Goal: Task Accomplishment & Management: Manage account settings

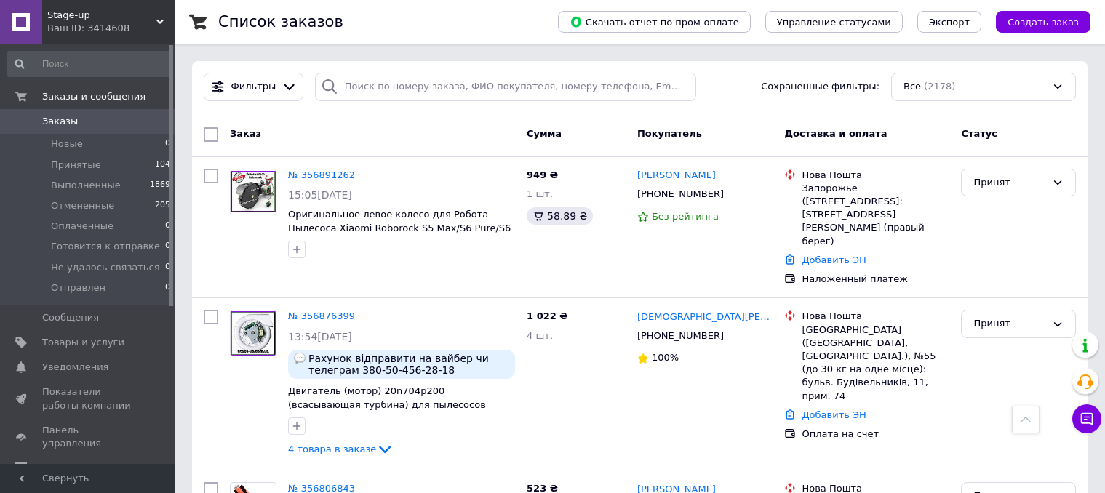
scroll to position [1164, 0]
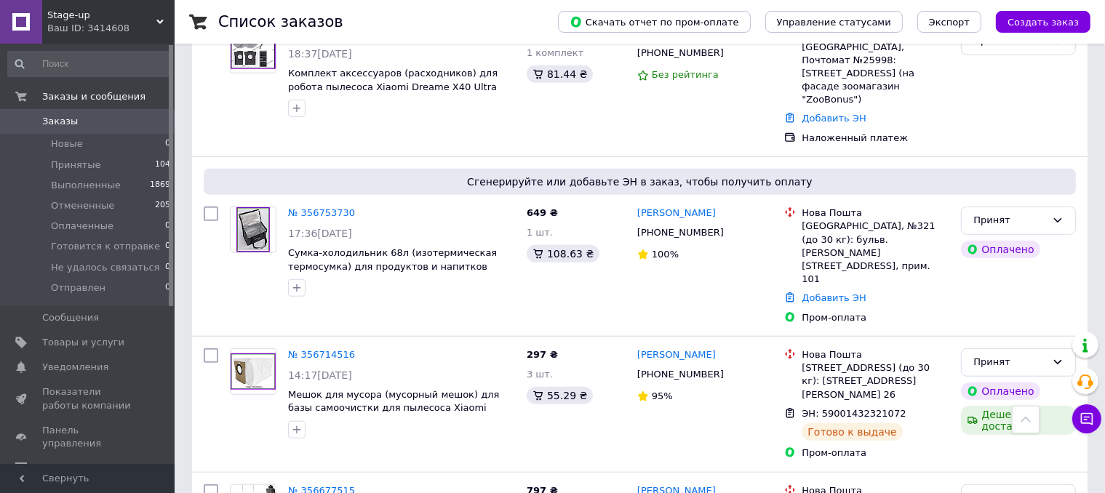
click at [74, 125] on span "Заказы" at bounding box center [88, 121] width 92 height 13
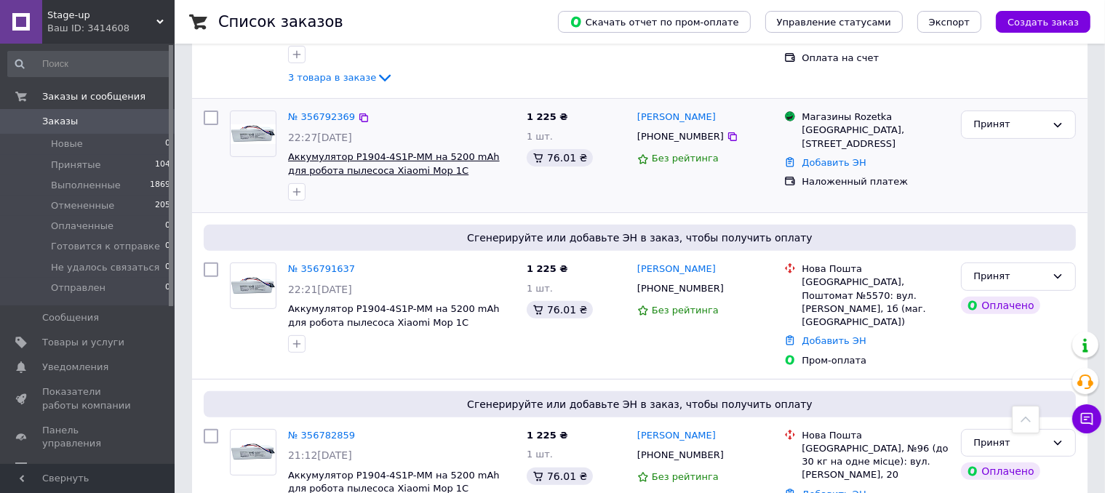
scroll to position [436, 0]
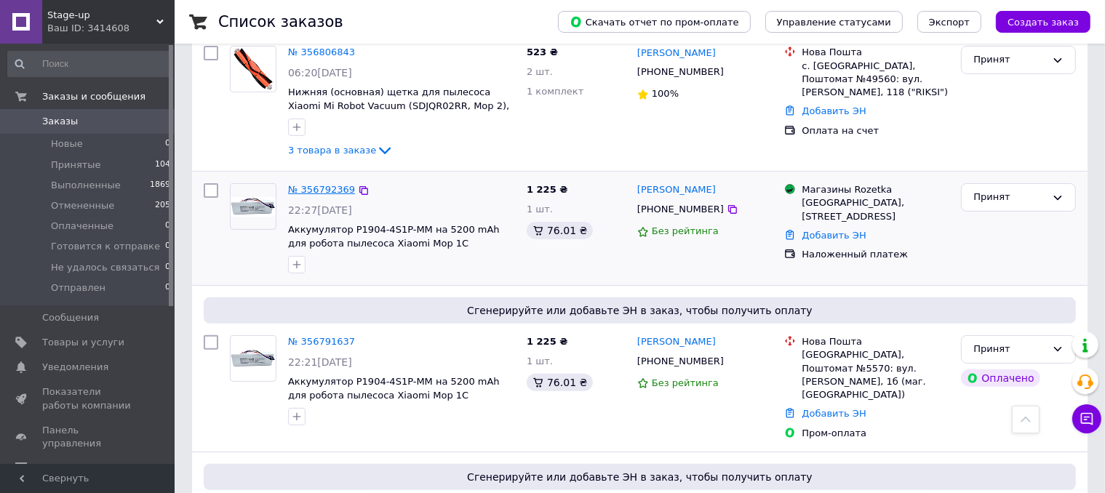
click at [325, 184] on link "№ 356792369" at bounding box center [321, 189] width 67 height 11
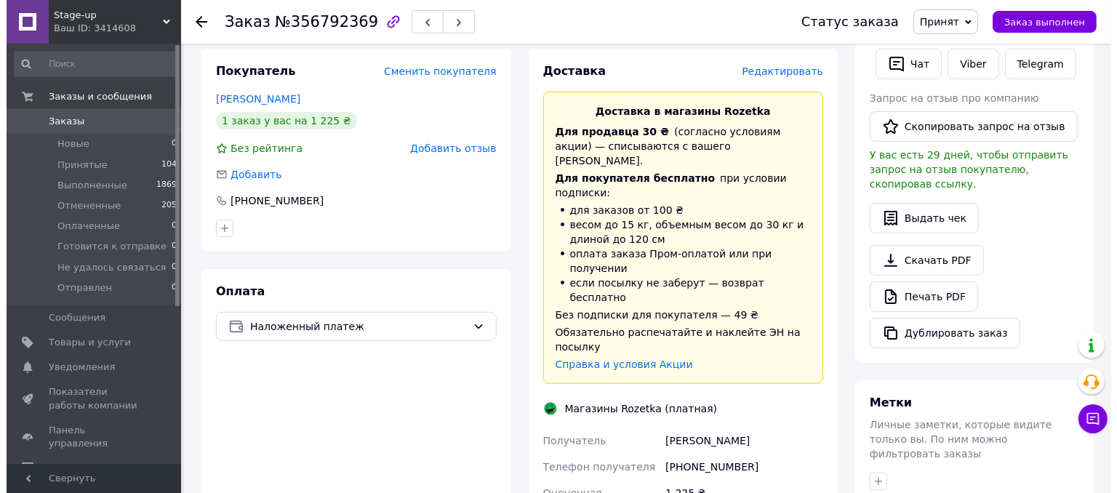
scroll to position [291, 0]
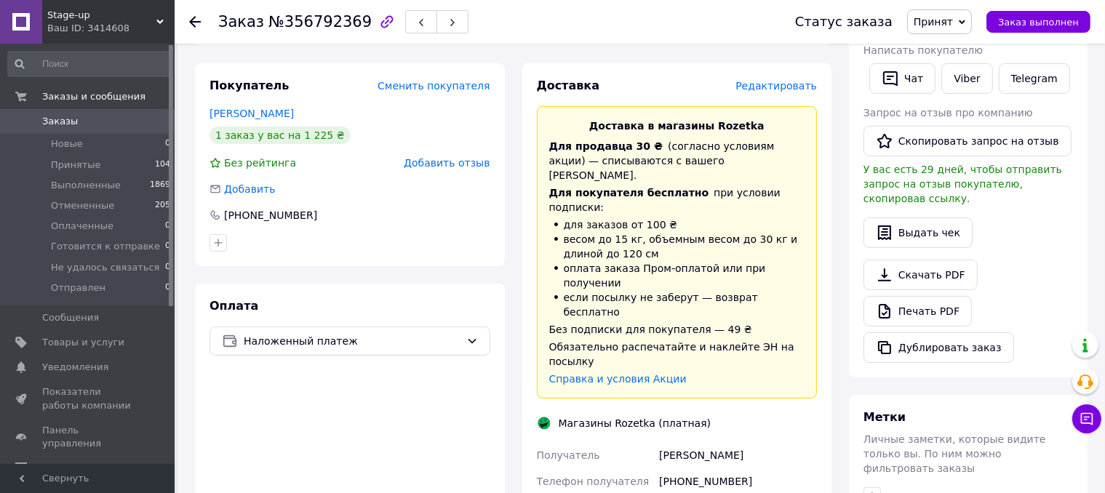
click at [777, 80] on span "Редактировать" at bounding box center [775, 86] width 81 height 12
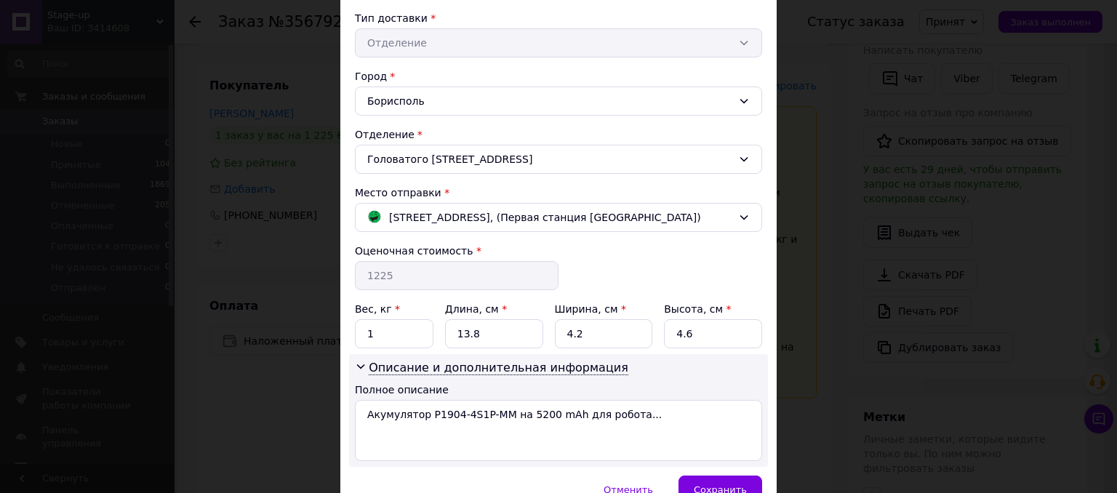
scroll to position [404, 0]
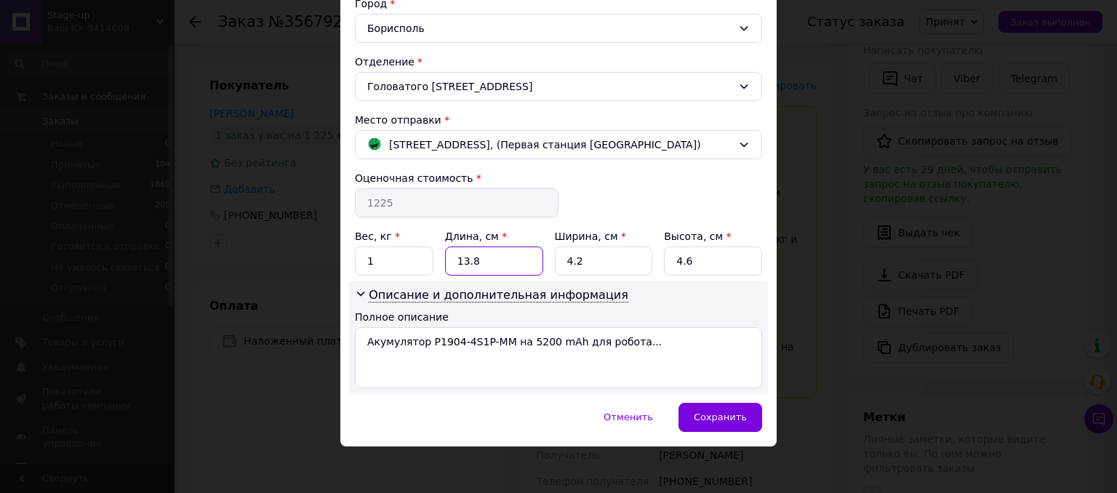
click at [489, 262] on input "13.8" at bounding box center [494, 261] width 98 height 29
type input "18"
type input "11"
type input "5"
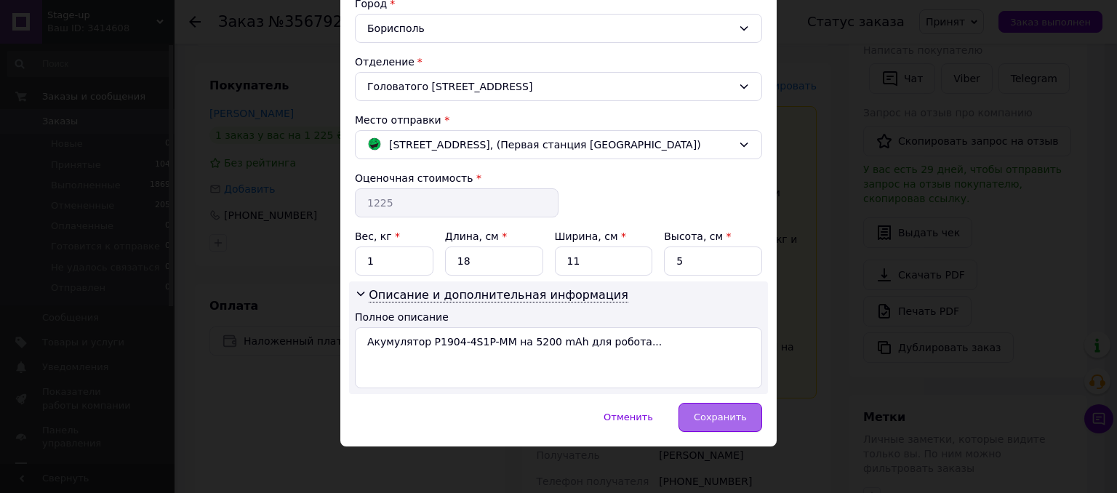
click at [716, 416] on span "Сохранить" at bounding box center [720, 417] width 53 height 11
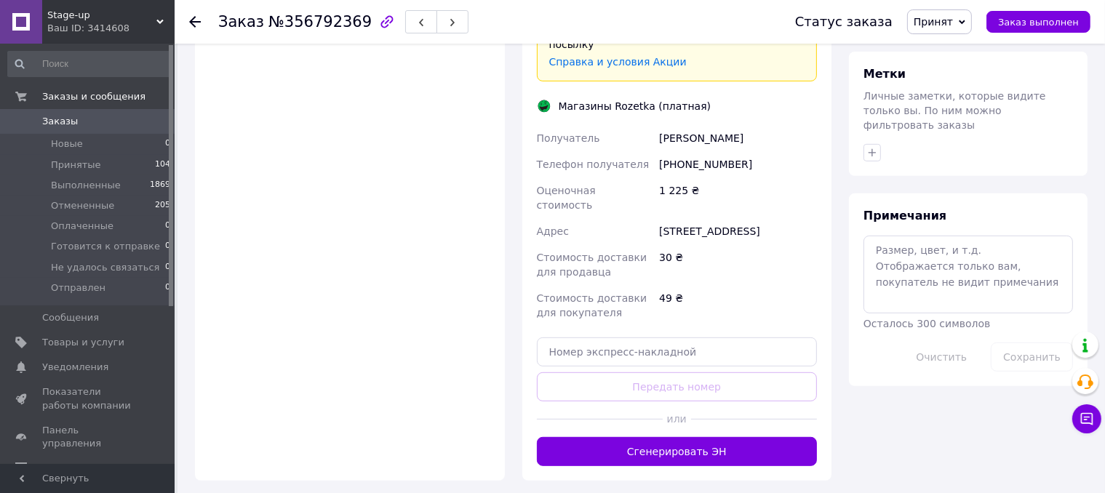
scroll to position [655, 0]
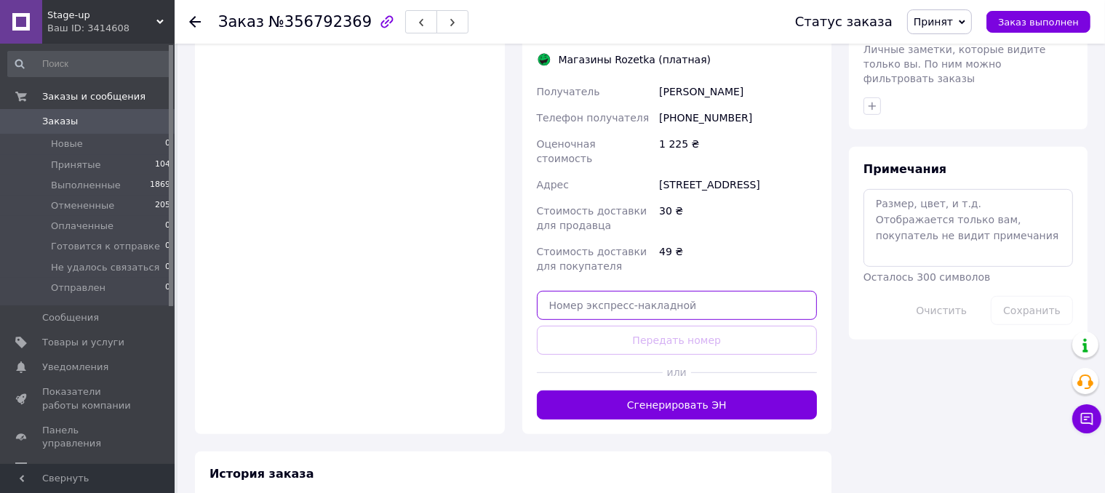
click at [608, 291] on input "text" at bounding box center [677, 305] width 281 height 29
paste input "PRM735979327"
click at [568, 291] on input "PRM735979327" at bounding box center [677, 305] width 281 height 29
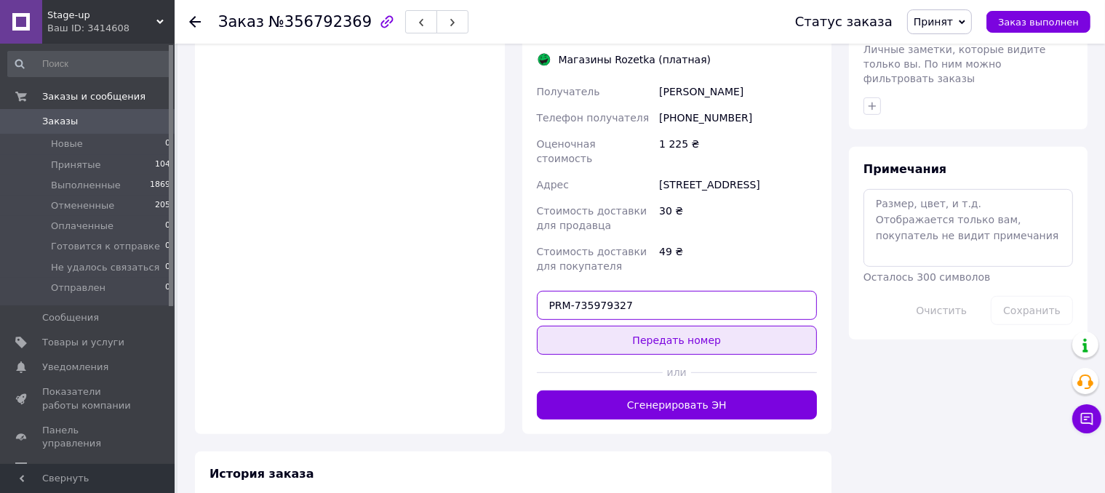
type input "PRM-735979327"
click at [660, 326] on button "Передать номер" at bounding box center [677, 340] width 281 height 29
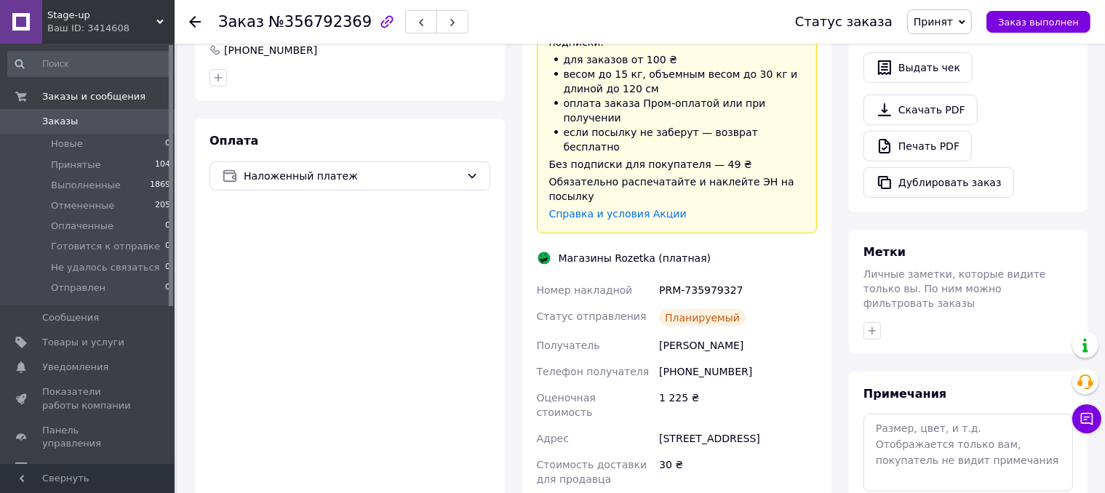
scroll to position [436, 0]
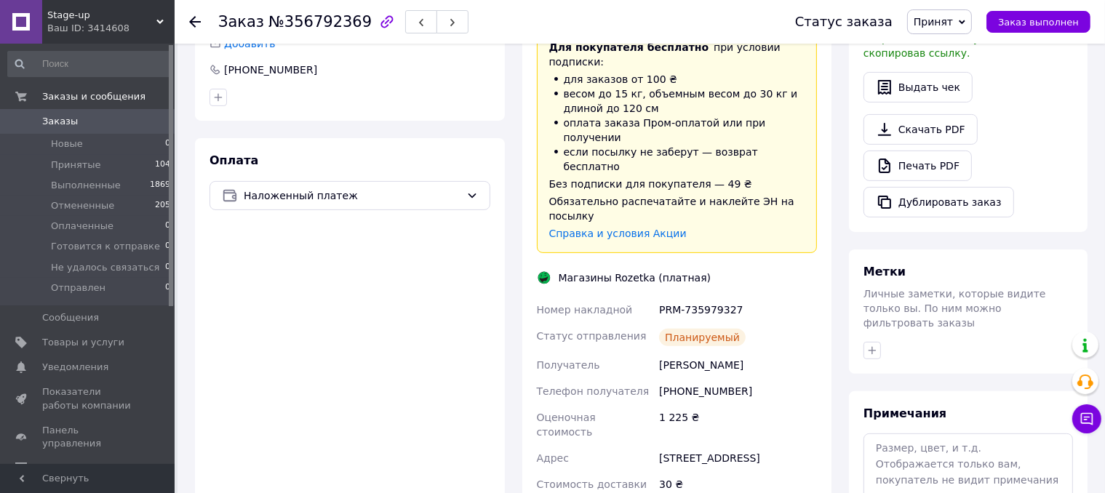
click at [108, 123] on span "Заказы" at bounding box center [88, 121] width 92 height 13
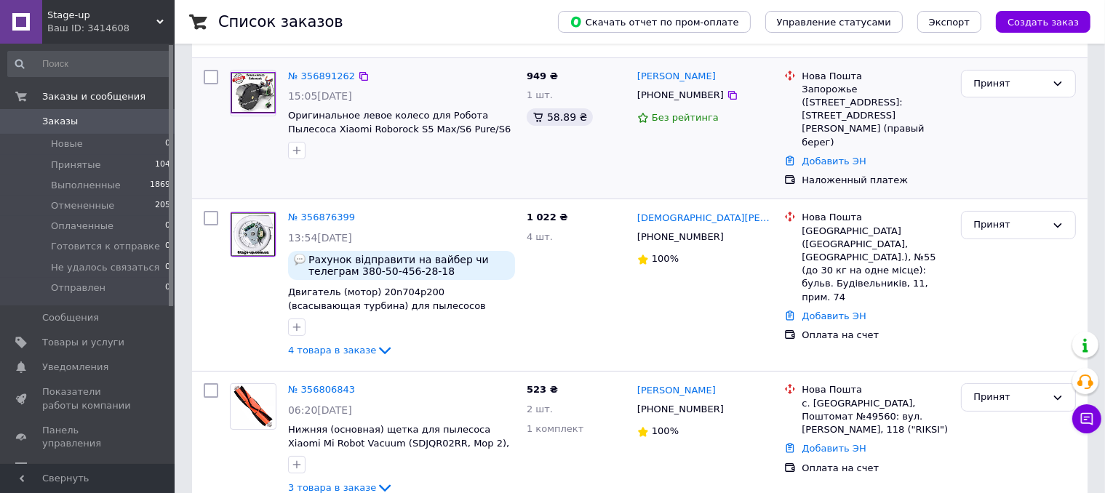
scroll to position [73, 0]
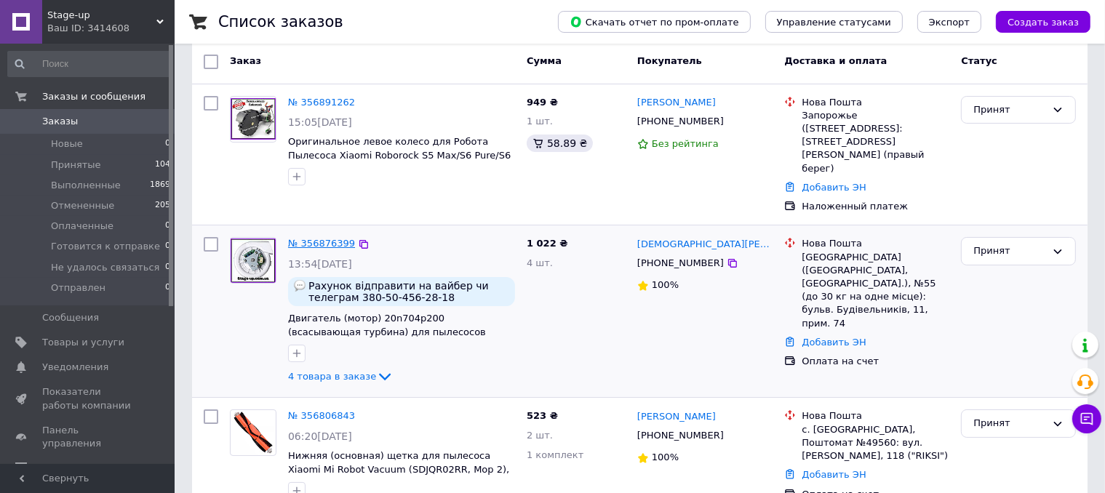
click at [326, 238] on link "№ 356876399" at bounding box center [321, 243] width 67 height 11
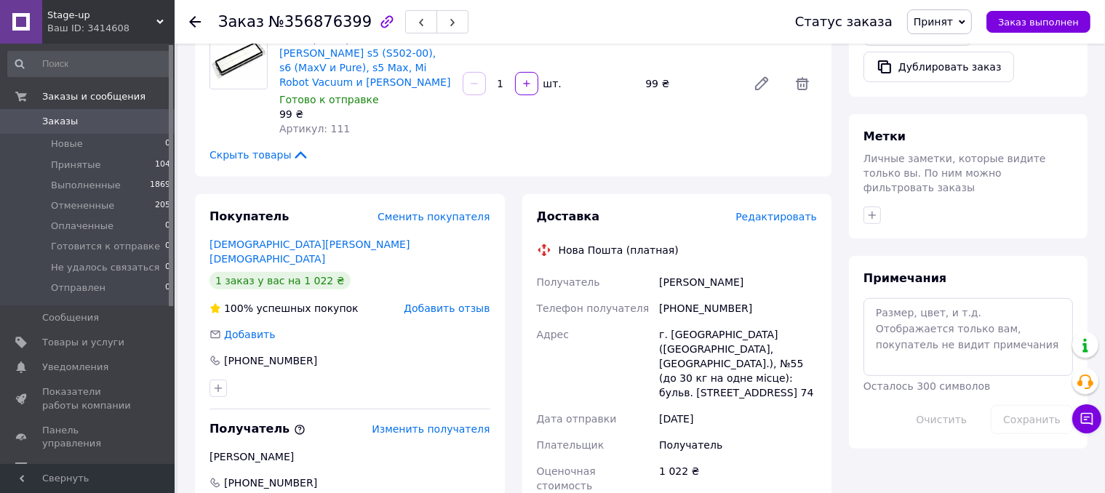
scroll to position [582, 0]
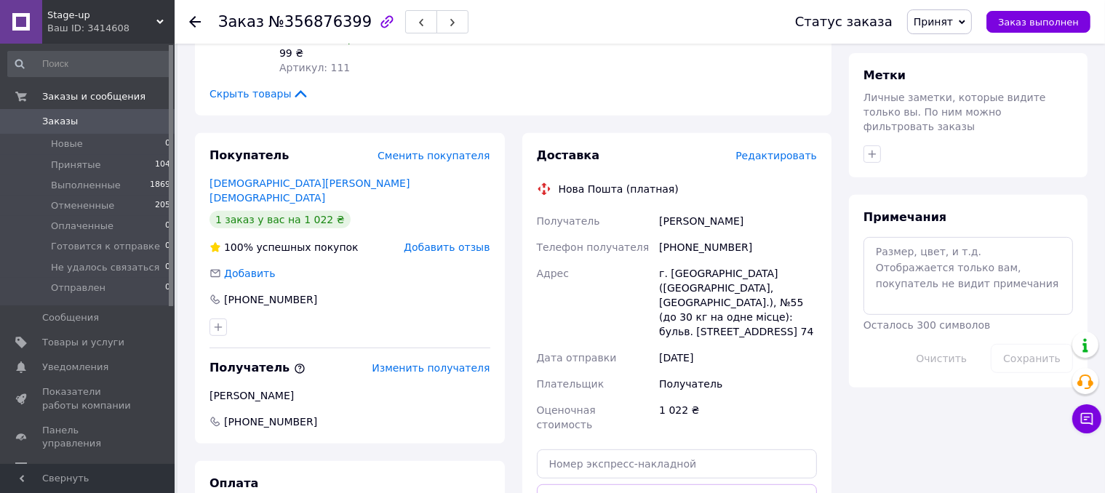
click at [87, 124] on span "Заказы" at bounding box center [88, 121] width 92 height 13
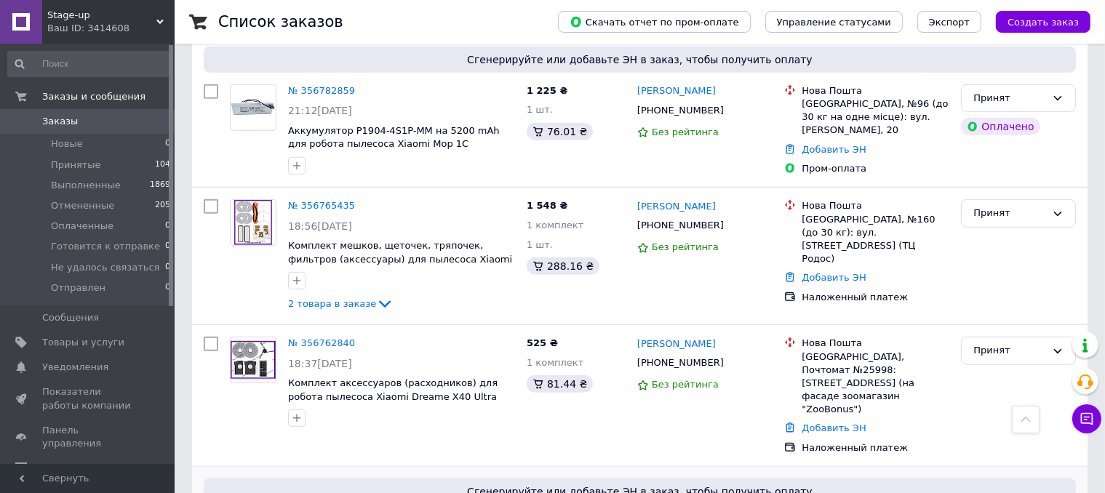
scroll to position [800, 0]
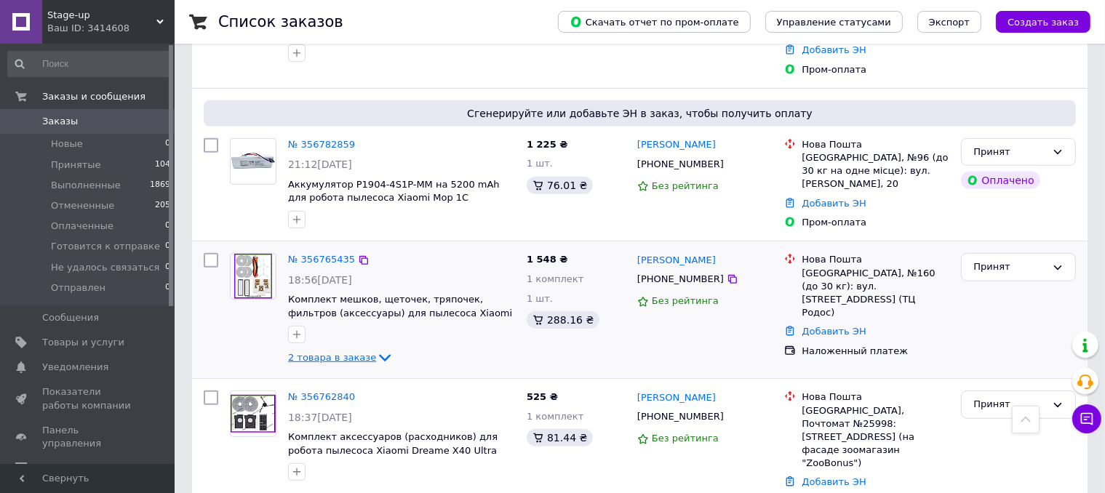
click at [379, 355] on icon at bounding box center [385, 358] width 12 height 7
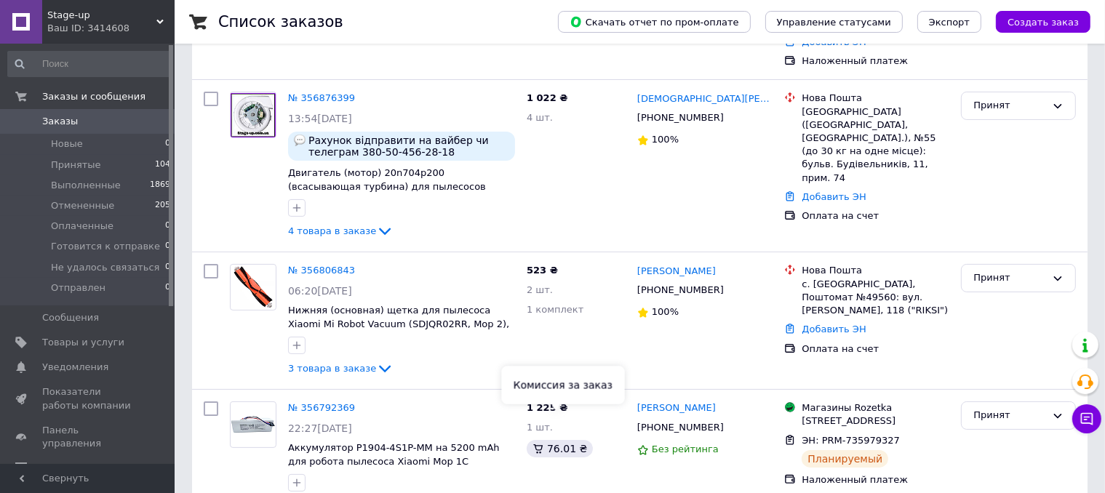
scroll to position [145, 0]
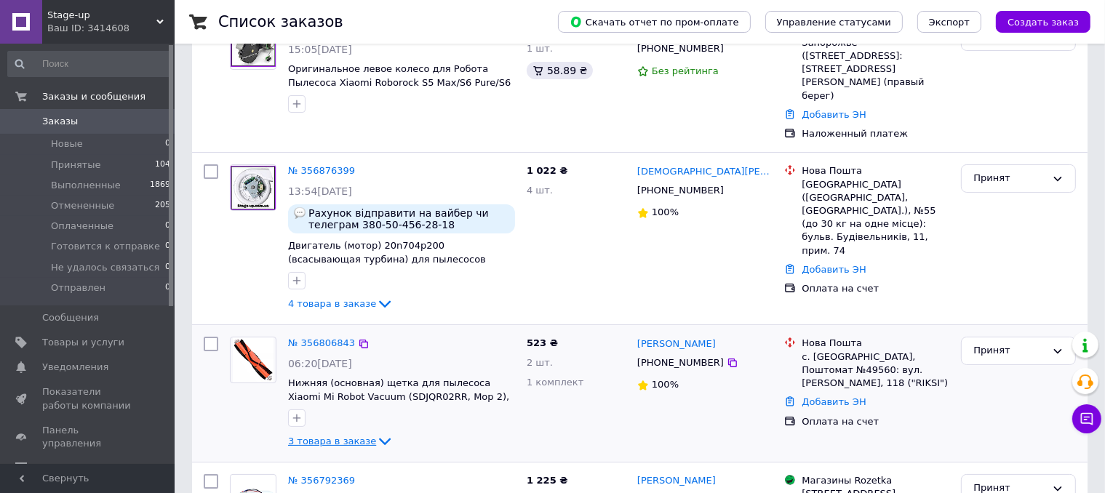
click at [376, 433] on icon at bounding box center [384, 441] width 17 height 17
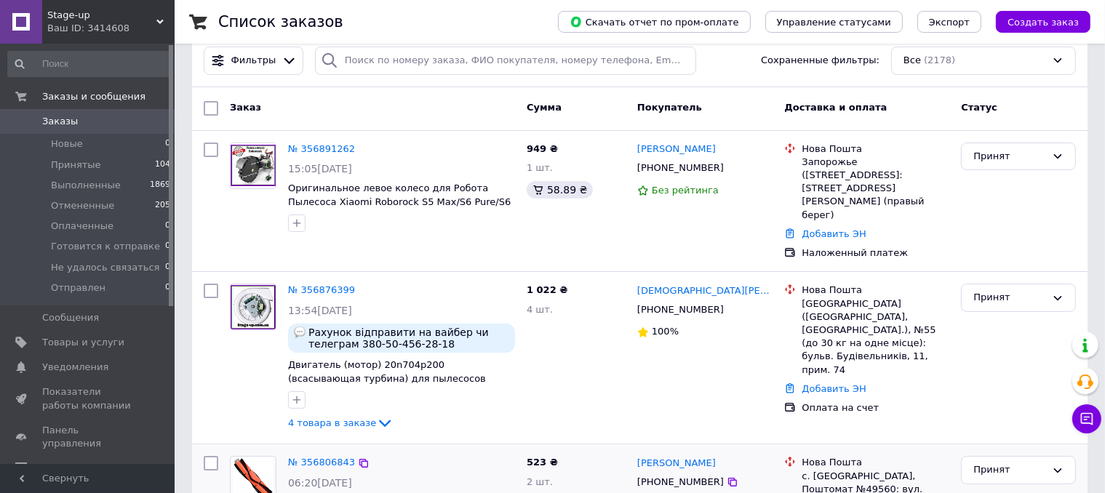
scroll to position [0, 0]
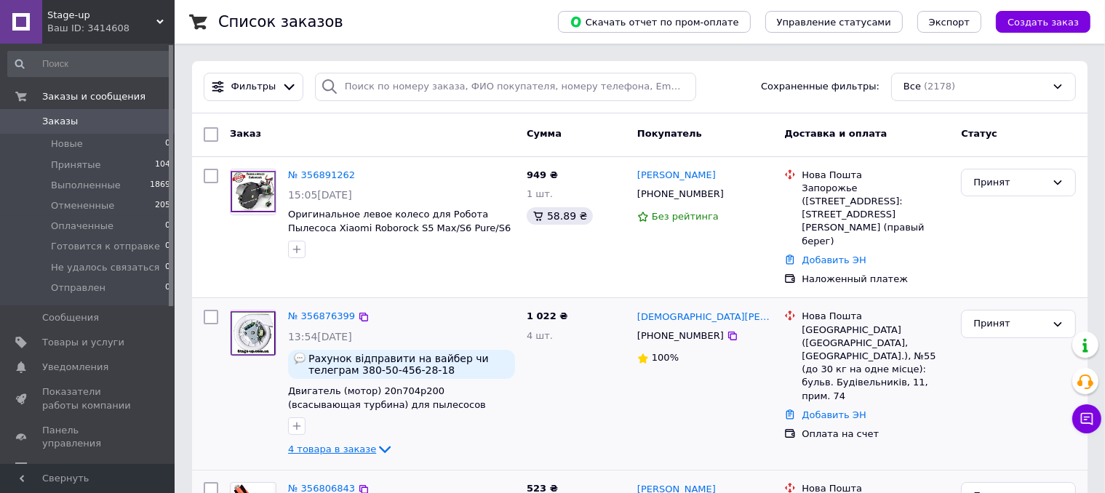
click at [376, 441] on icon at bounding box center [384, 449] width 17 height 17
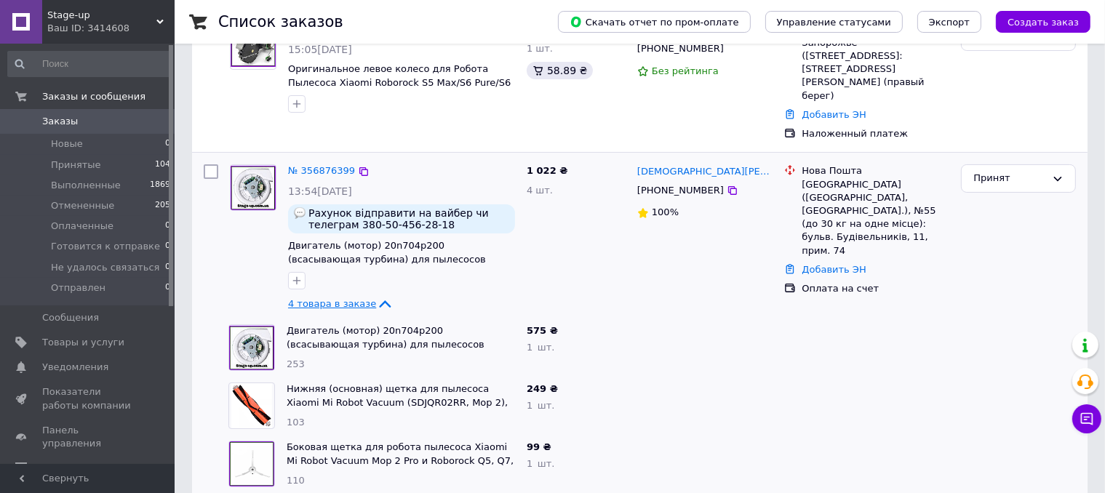
scroll to position [218, 0]
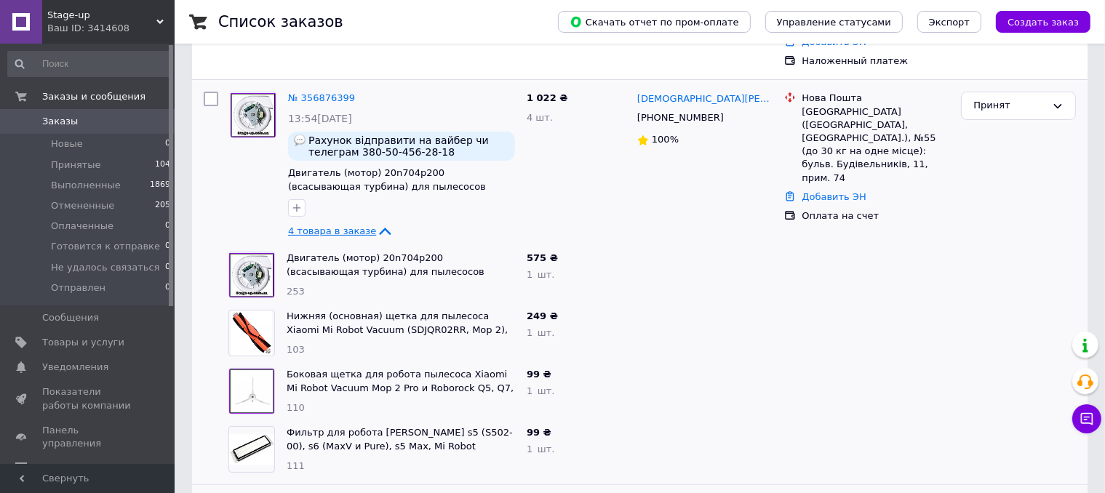
click at [376, 223] on icon at bounding box center [384, 231] width 17 height 17
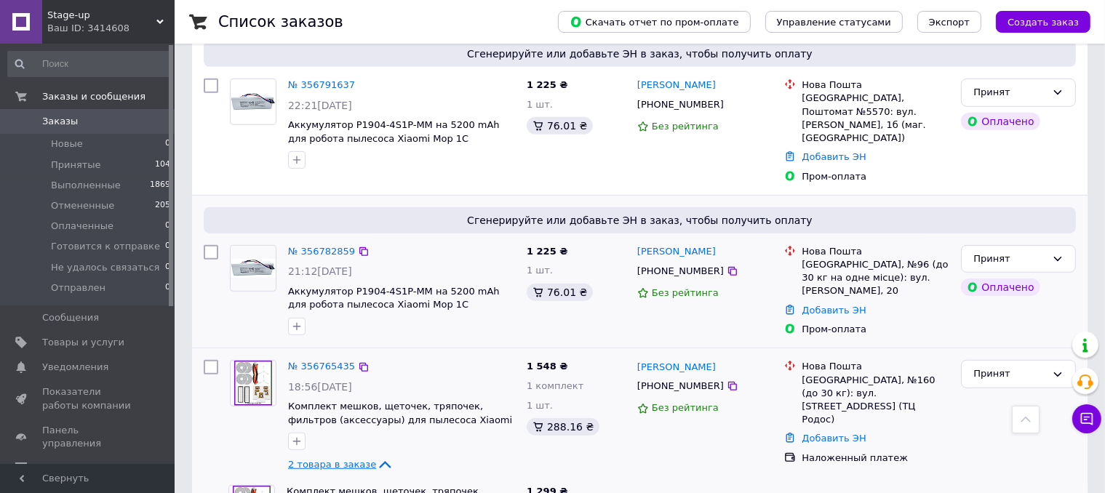
scroll to position [873, 0]
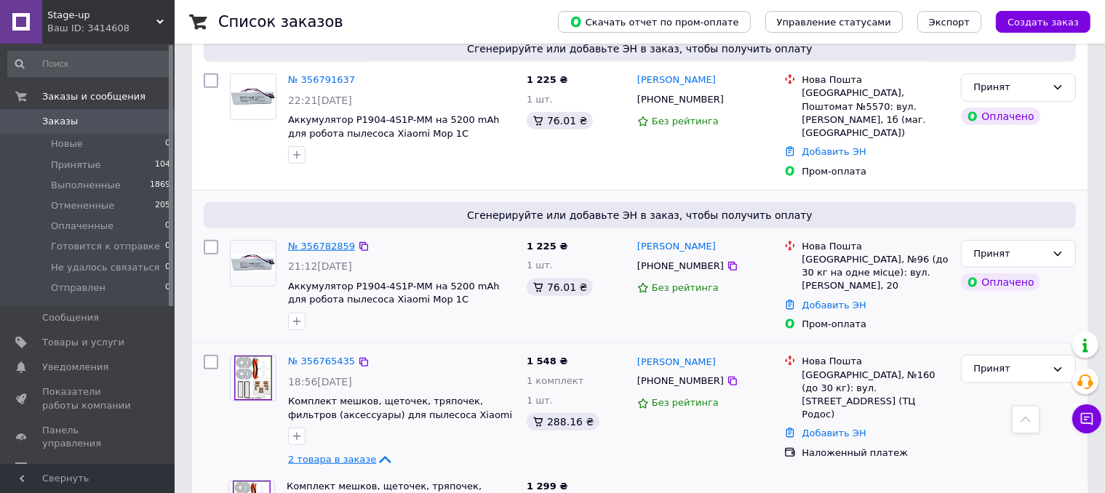
click at [335, 241] on link "№ 356782859" at bounding box center [321, 246] width 67 height 11
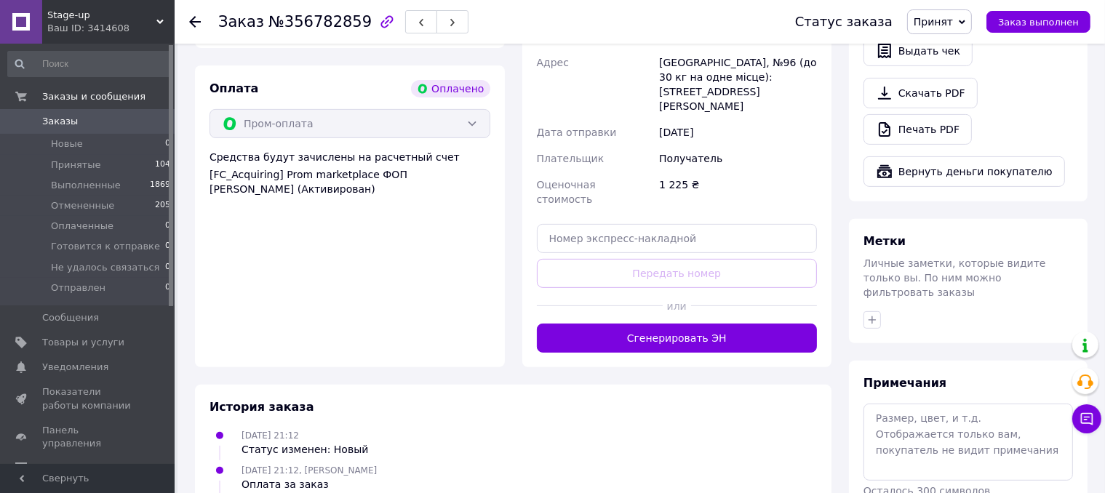
scroll to position [548, 0]
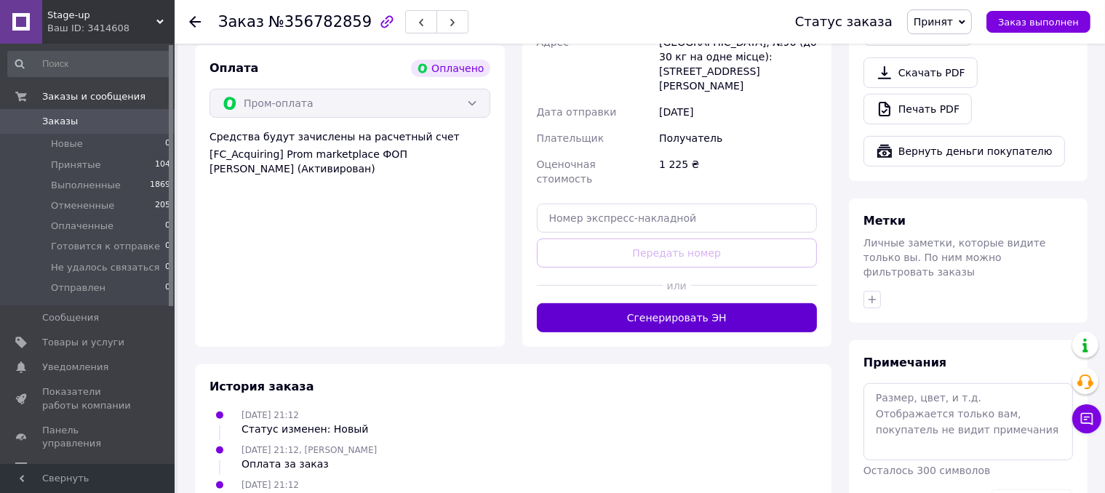
click at [668, 303] on button "Сгенерировать ЭН" at bounding box center [677, 317] width 281 height 29
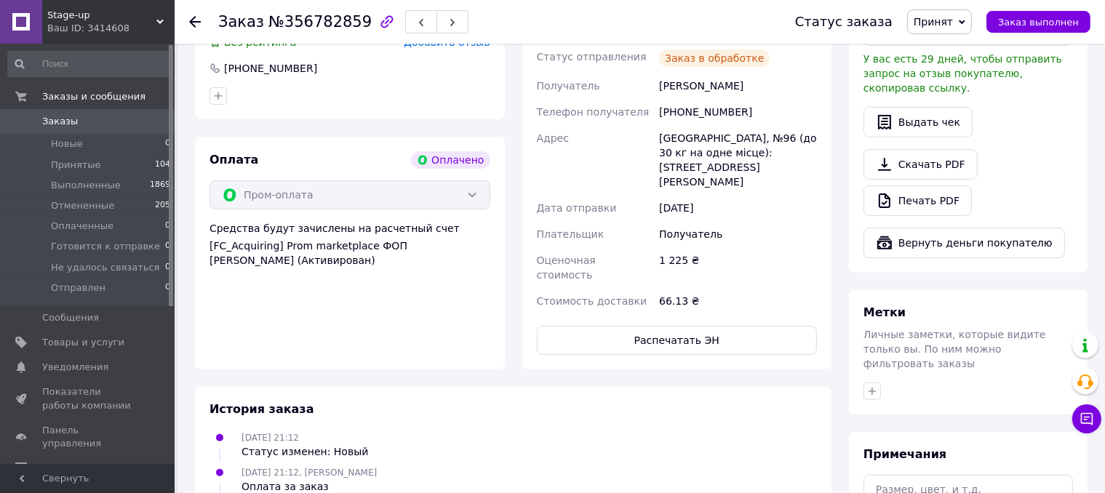
scroll to position [257, 0]
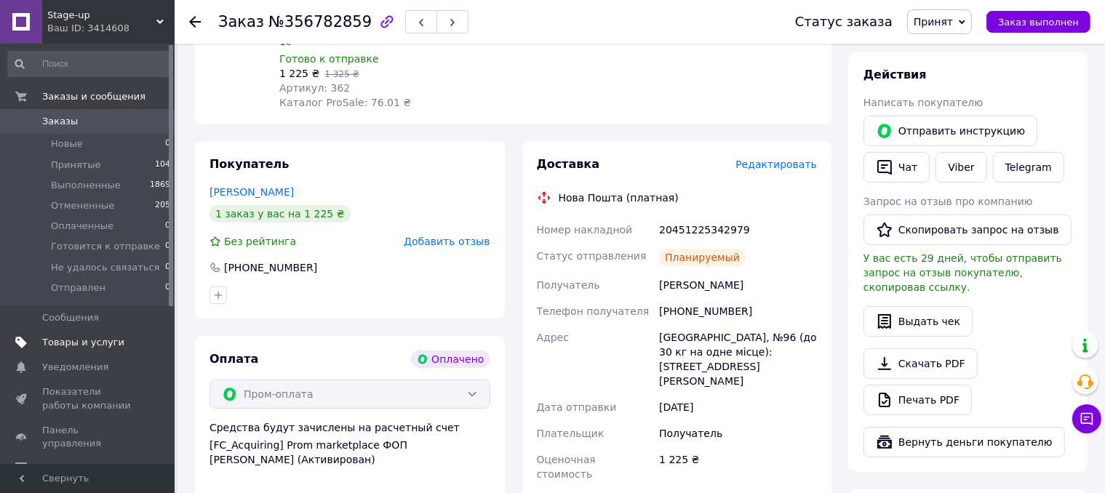
click at [71, 334] on link "Товары и услуги" at bounding box center [89, 342] width 179 height 25
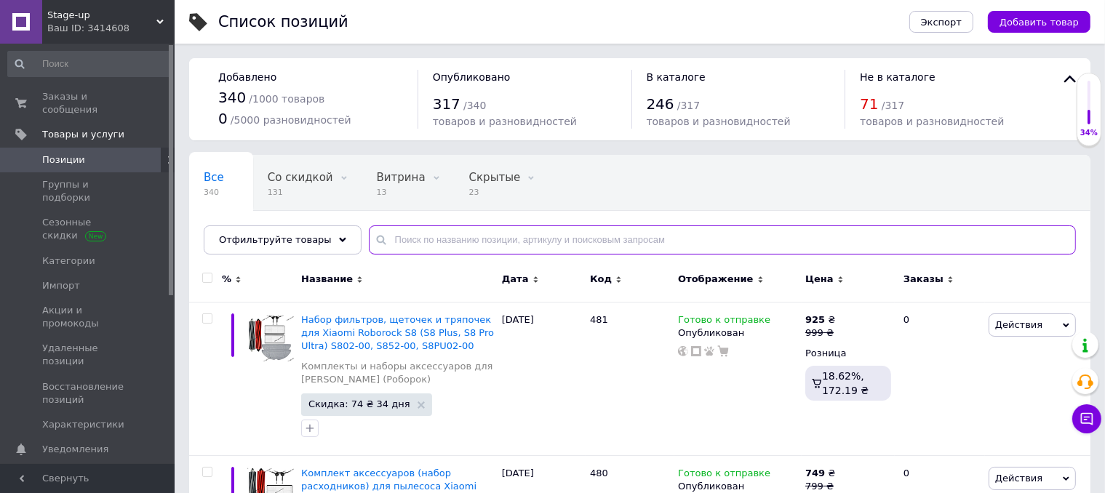
click at [425, 237] on input "text" at bounding box center [722, 239] width 707 height 29
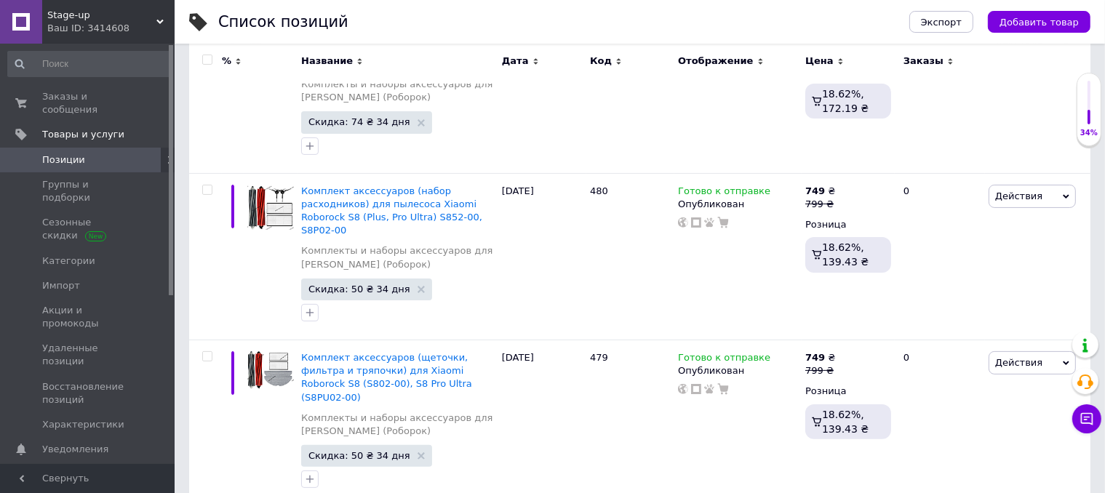
scroll to position [291, 0]
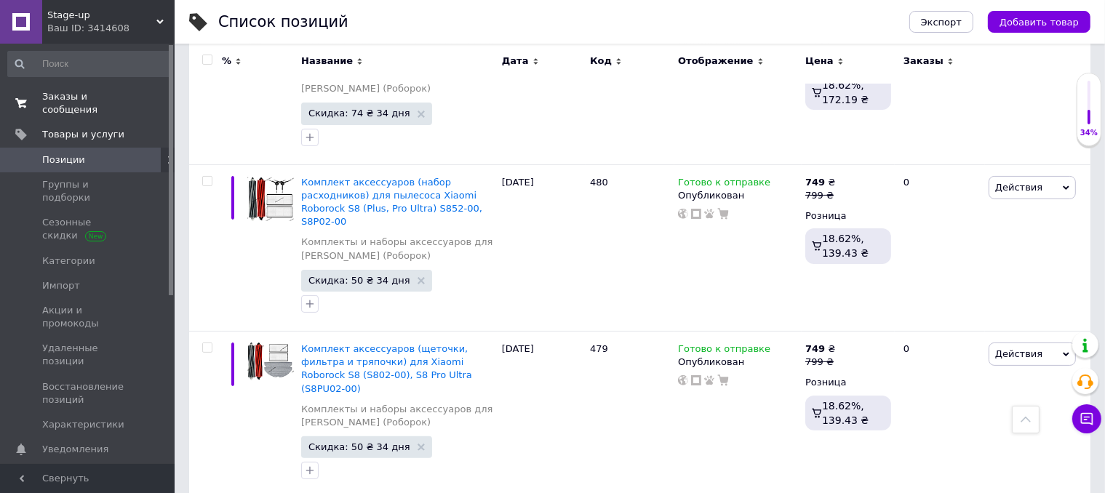
click at [76, 100] on span "Заказы и сообщения" at bounding box center [88, 103] width 92 height 26
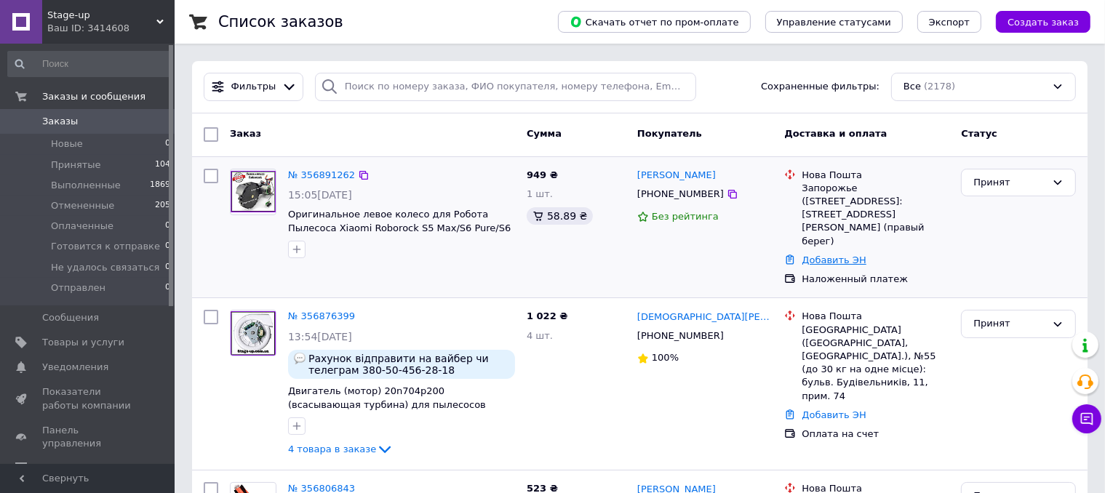
click at [825, 255] on link "Добавить ЭН" at bounding box center [833, 260] width 64 height 11
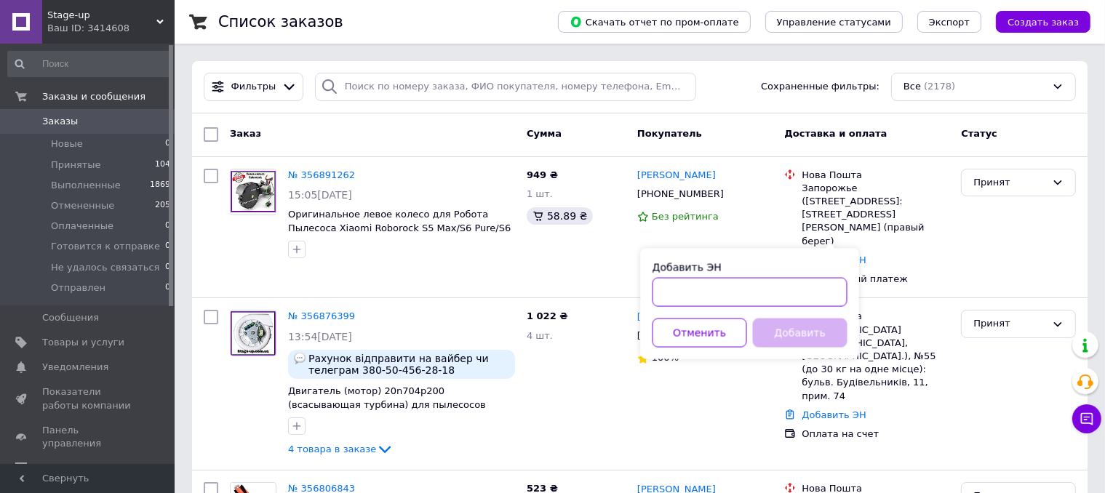
click at [732, 284] on input "Добавить ЭН" at bounding box center [749, 292] width 195 height 29
click at [730, 284] on input "59001433035664" at bounding box center [749, 292] width 195 height 29
type input "59001433035664"
click at [806, 328] on button "Добавить" at bounding box center [800, 333] width 95 height 29
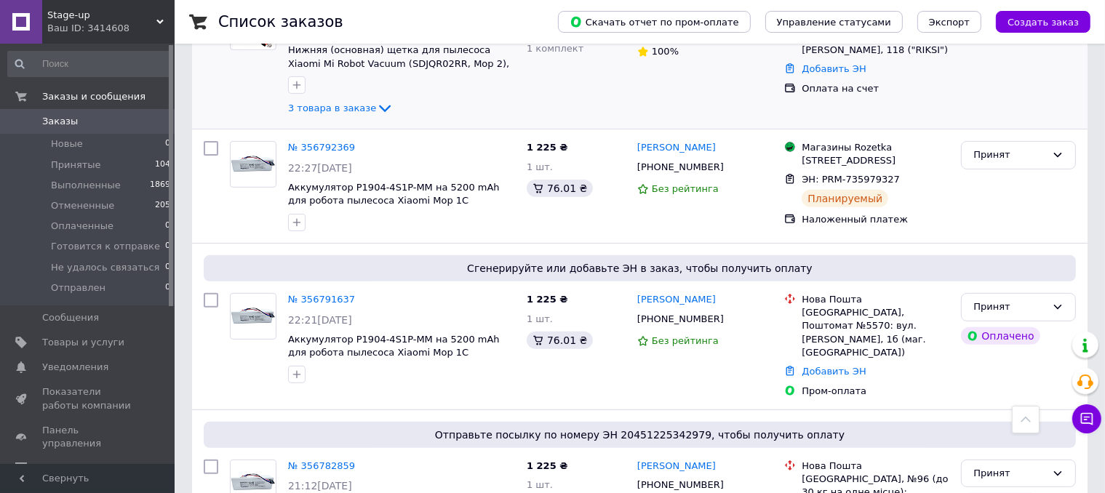
scroll to position [582, 0]
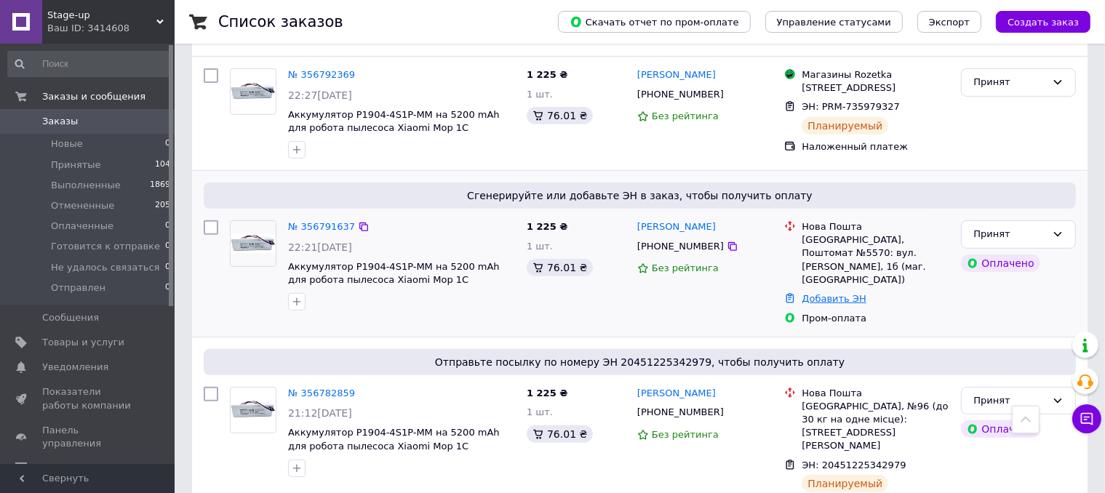
click at [835, 293] on link "Добавить ЭН" at bounding box center [833, 298] width 64 height 11
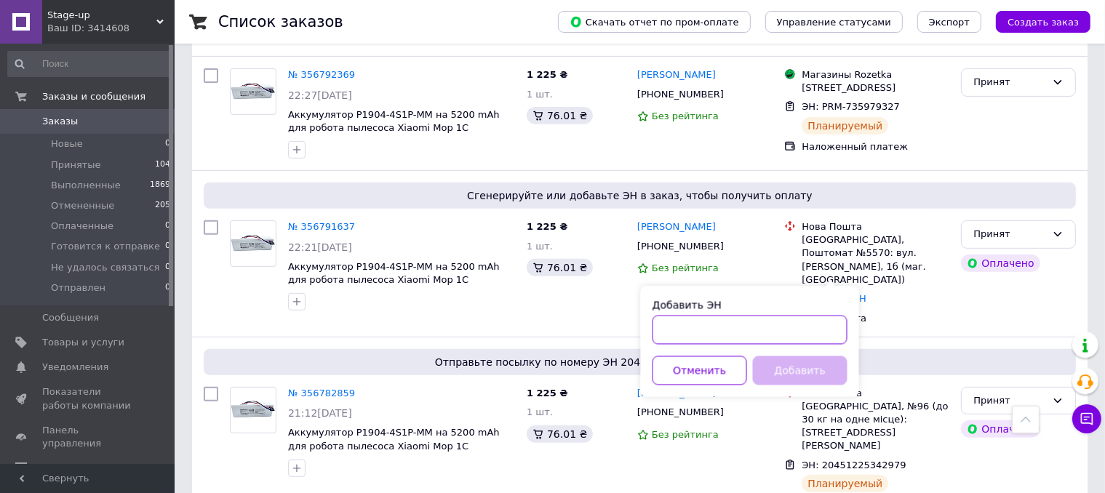
click at [729, 329] on input "Добавить ЭН" at bounding box center [749, 330] width 195 height 29
paste input "59001433035664"
drag, startPoint x: 716, startPoint y: 329, endPoint x: 767, endPoint y: 332, distance: 51.7
click at [767, 332] on input "59001433035664" at bounding box center [749, 330] width 195 height 29
click at [761, 338] on input "59001433029586" at bounding box center [749, 330] width 195 height 29
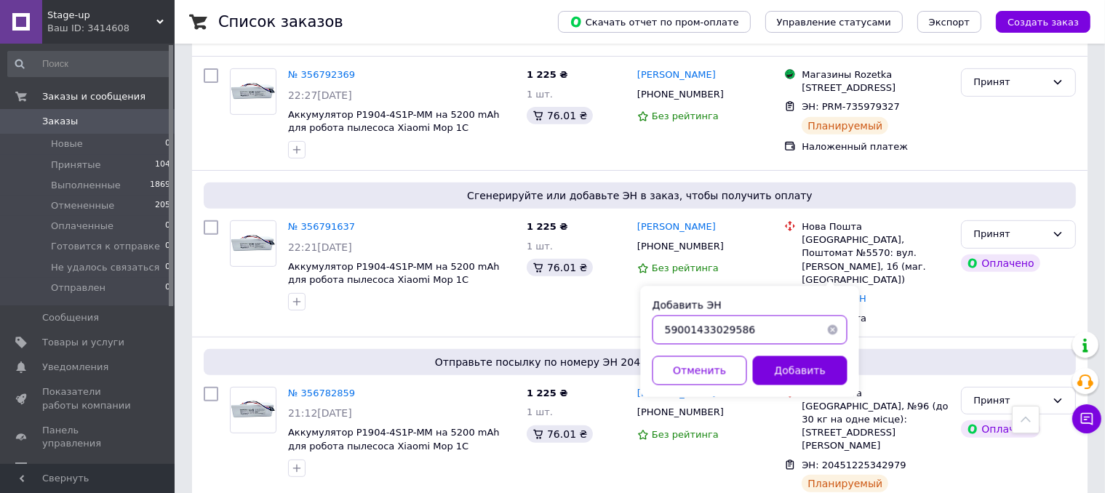
click at [761, 338] on input "59001433029586" at bounding box center [749, 330] width 195 height 29
type input "59001433029586"
click at [785, 369] on button "Добавить" at bounding box center [800, 370] width 95 height 29
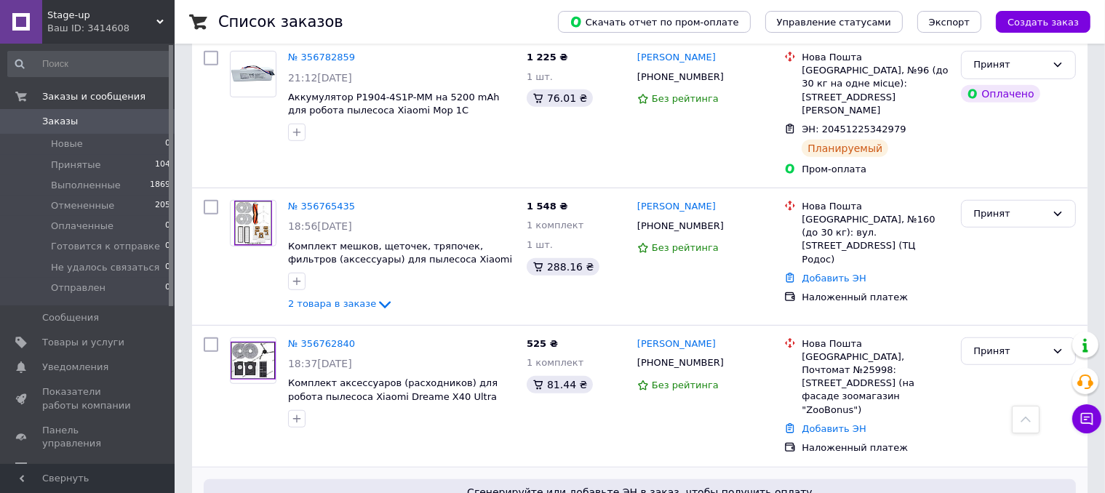
scroll to position [1164, 0]
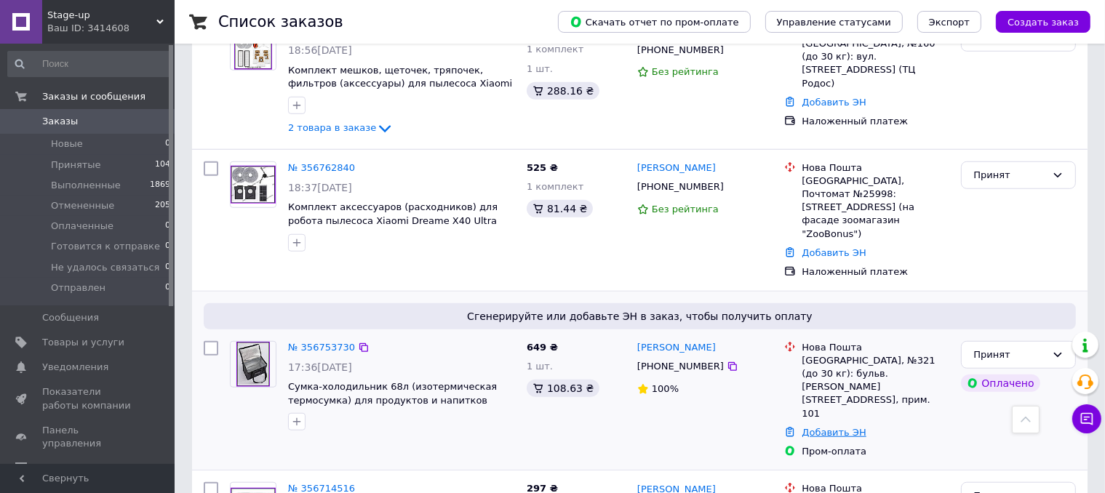
click at [837, 427] on link "Добавить ЭН" at bounding box center [833, 432] width 64 height 11
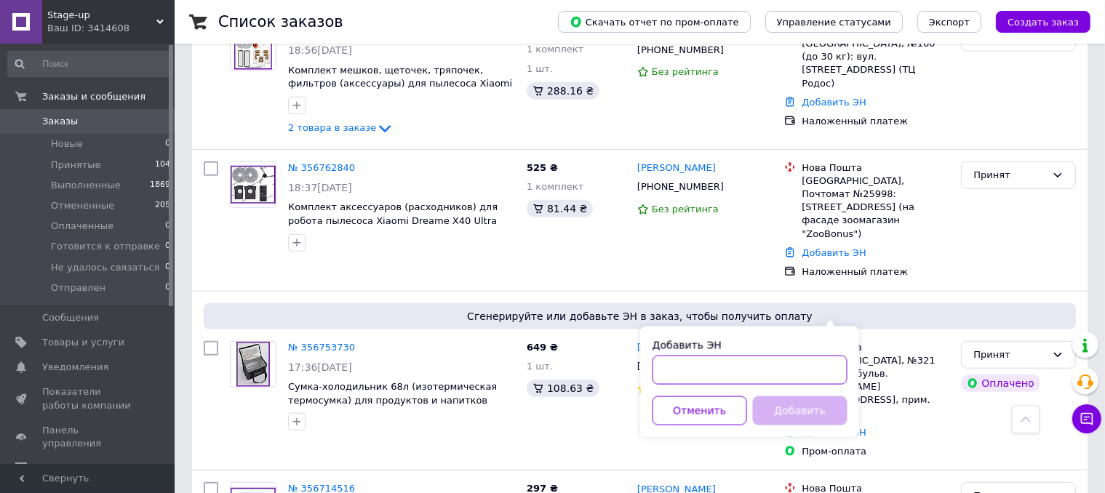
click at [751, 365] on input "Добавить ЭН" at bounding box center [749, 370] width 195 height 29
paste input "59001433029586"
drag, startPoint x: 752, startPoint y: 369, endPoint x: 716, endPoint y: 370, distance: 36.4
click at [716, 370] on input "59001433029586" at bounding box center [749, 370] width 195 height 29
type input "59001433030633"
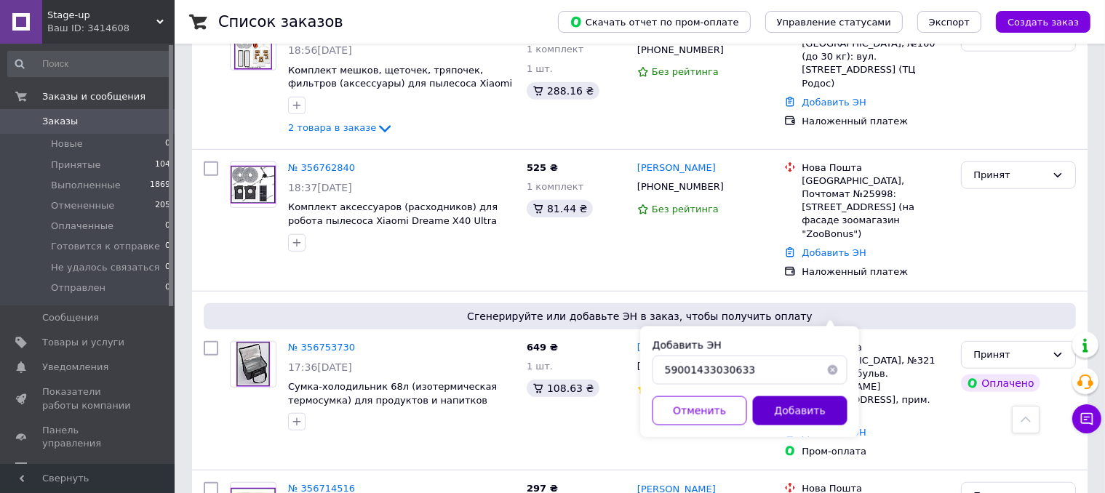
click at [800, 409] on button "Добавить" at bounding box center [800, 410] width 95 height 29
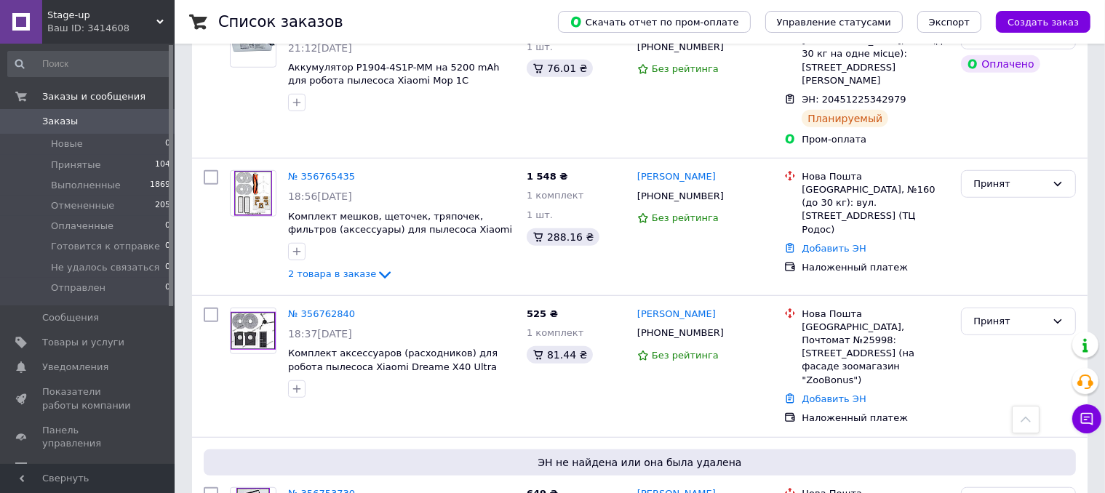
scroll to position [1018, 0]
click at [808, 393] on link "Добавить ЭН" at bounding box center [833, 398] width 64 height 11
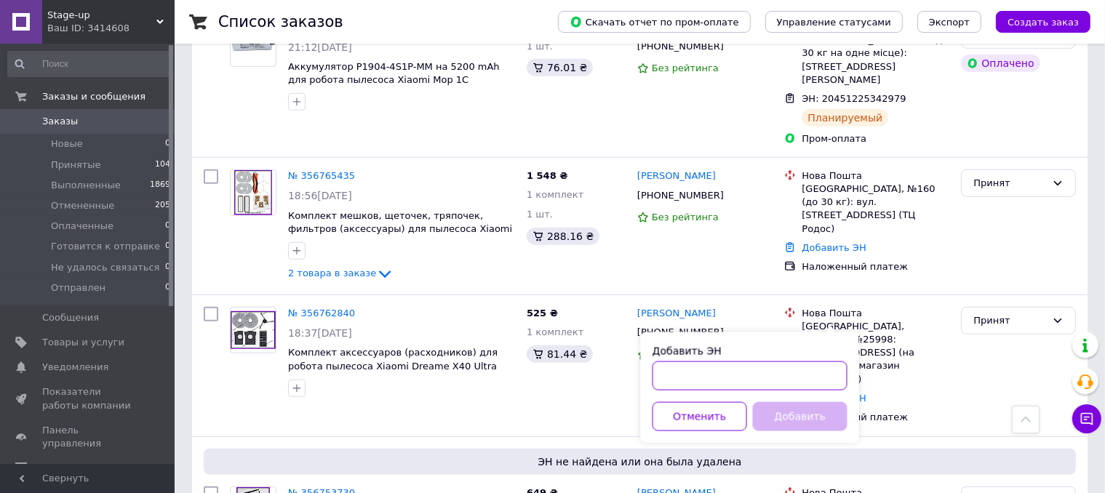
click at [707, 367] on input "Добавить ЭН" at bounding box center [749, 375] width 195 height 29
paste input "59001433029586"
drag, startPoint x: 715, startPoint y: 375, endPoint x: 745, endPoint y: 377, distance: 29.9
click at [745, 377] on input "59001433029586" at bounding box center [749, 375] width 195 height 29
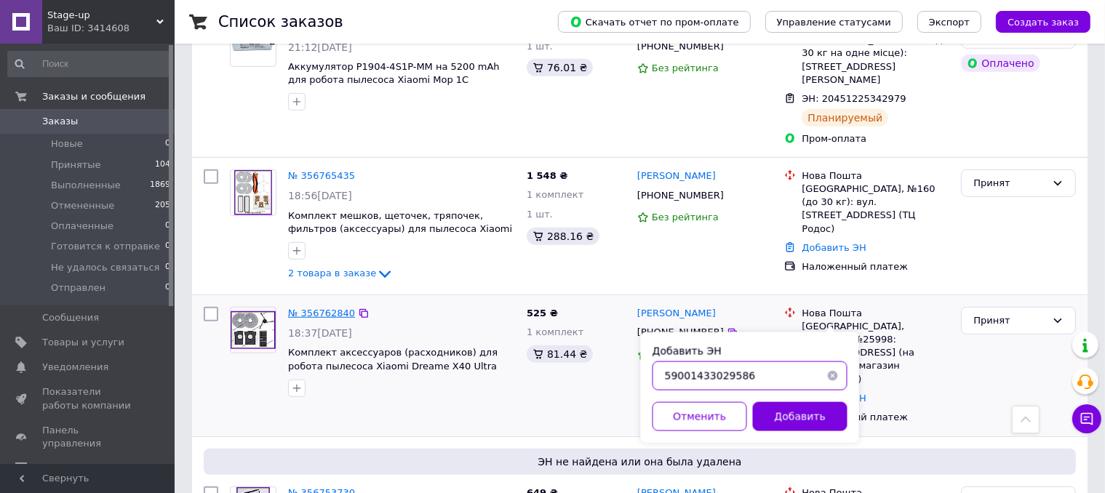
type input "59001433029586"
click at [299, 308] on link "№ 356762840" at bounding box center [321, 313] width 67 height 11
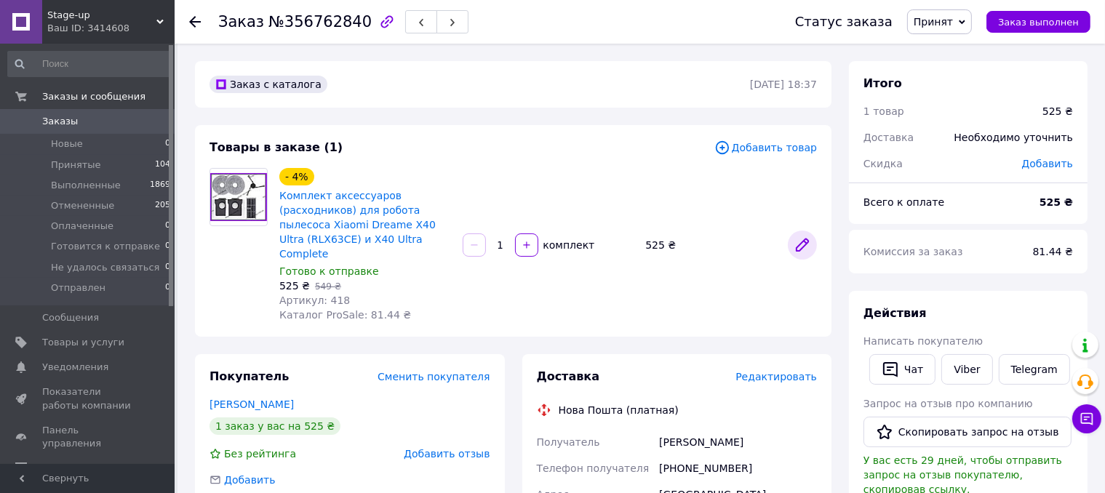
click at [800, 236] on icon at bounding box center [801, 244] width 17 height 17
click at [769, 152] on span "Добавить товар" at bounding box center [765, 148] width 103 height 16
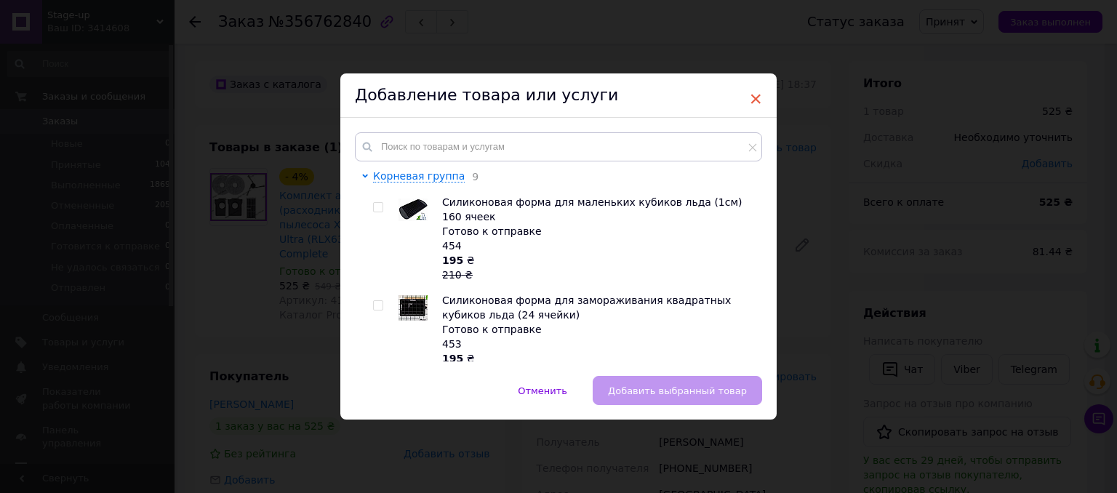
click at [757, 97] on span "×" at bounding box center [755, 99] width 13 height 25
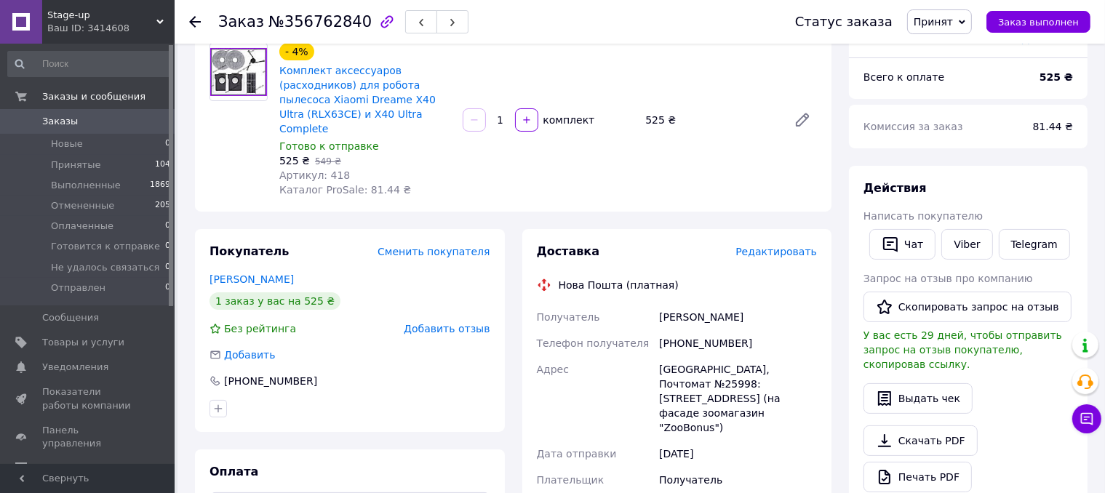
scroll to position [218, 0]
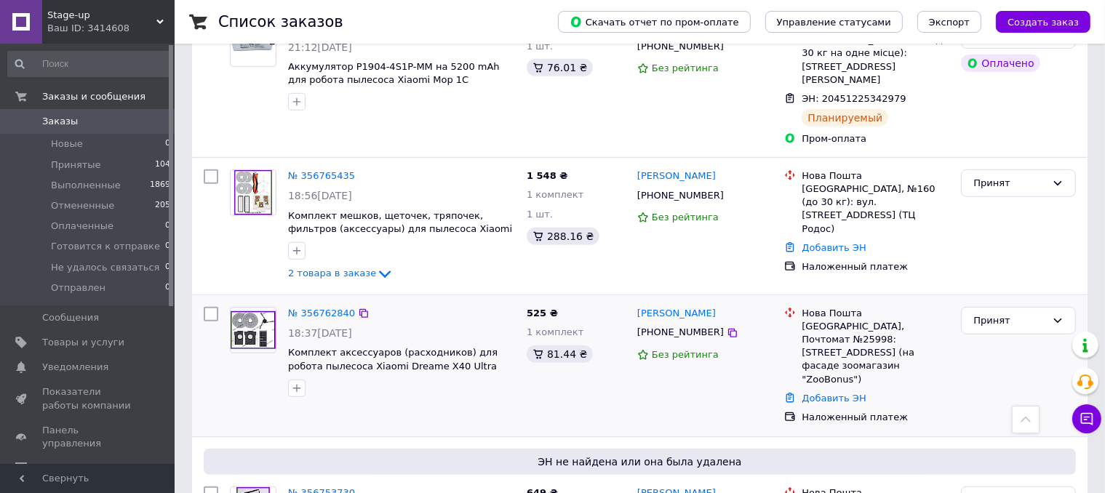
scroll to position [1164, 0]
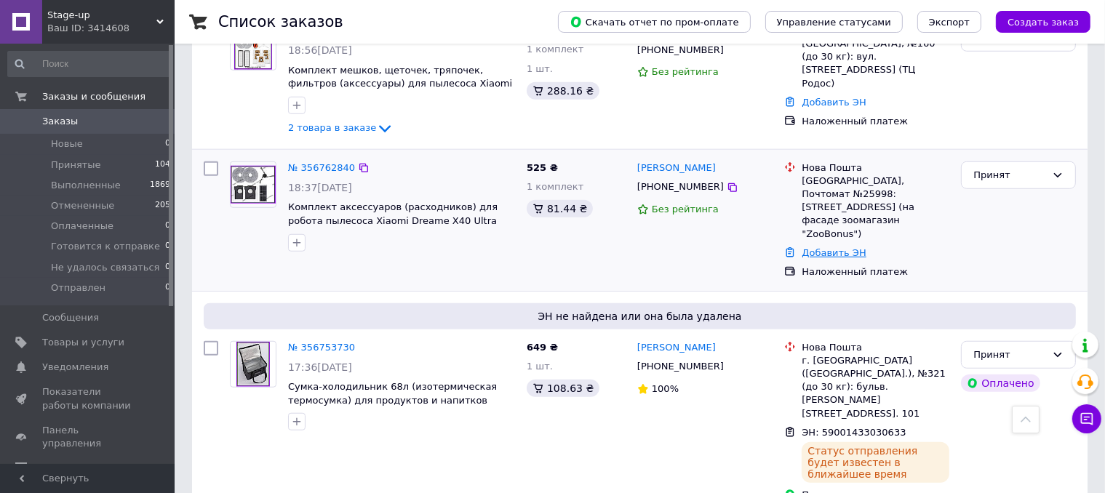
click at [828, 247] on link "Добавить ЭН" at bounding box center [833, 252] width 64 height 11
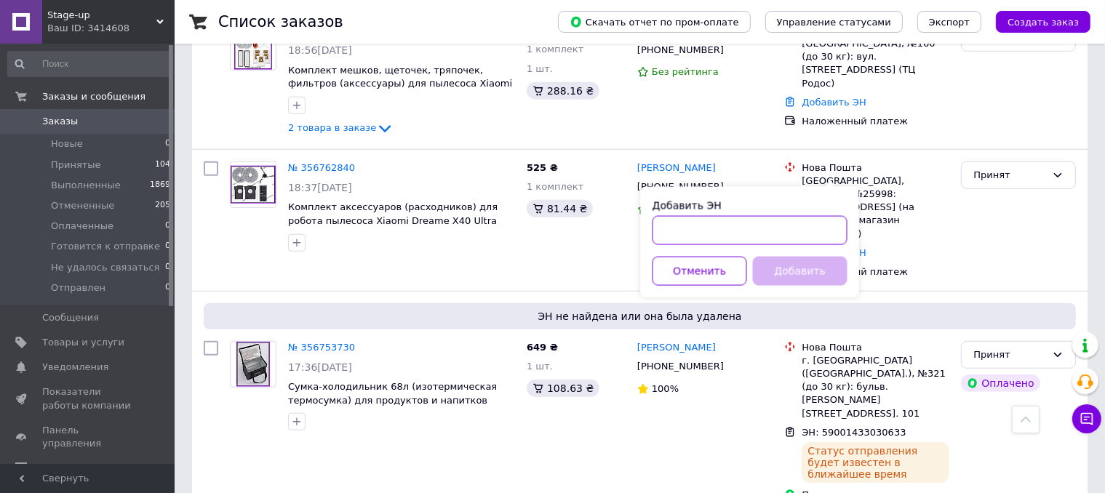
click at [690, 238] on input "Добавить ЭН" at bounding box center [749, 230] width 195 height 29
paste input "59001433029586"
drag, startPoint x: 716, startPoint y: 228, endPoint x: 755, endPoint y: 228, distance: 39.3
click at [755, 228] on input "59001433029586" at bounding box center [749, 230] width 195 height 29
click at [753, 228] on input "59001433031082" at bounding box center [749, 230] width 195 height 29
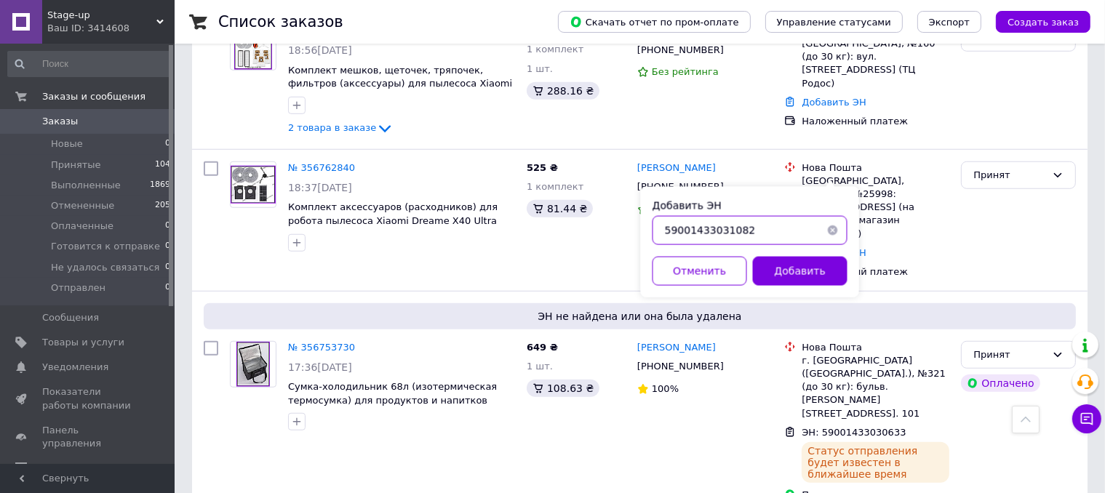
click at [753, 228] on input "59001433031082" at bounding box center [749, 230] width 195 height 29
type input "59001433031082"
click at [801, 271] on button "Добавить" at bounding box center [800, 271] width 95 height 29
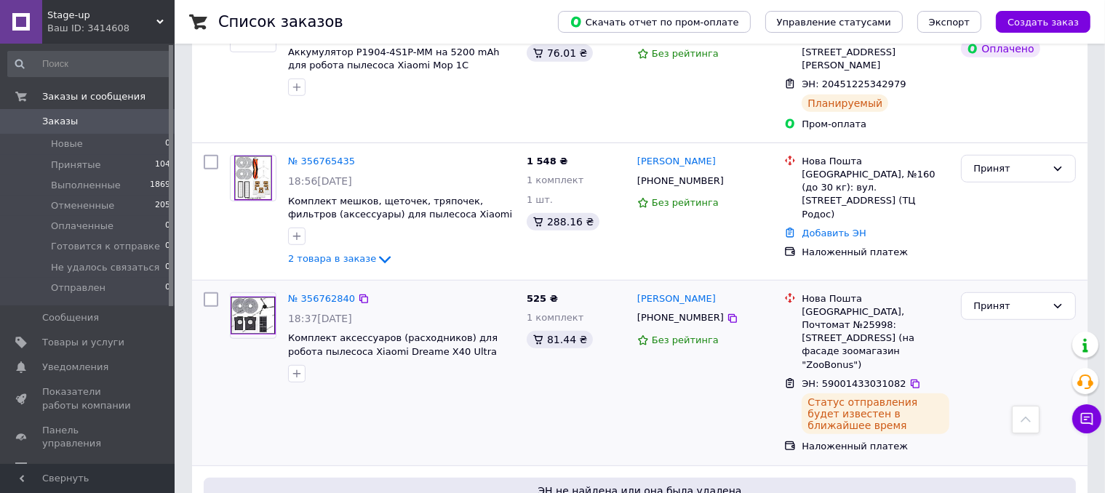
scroll to position [945, 0]
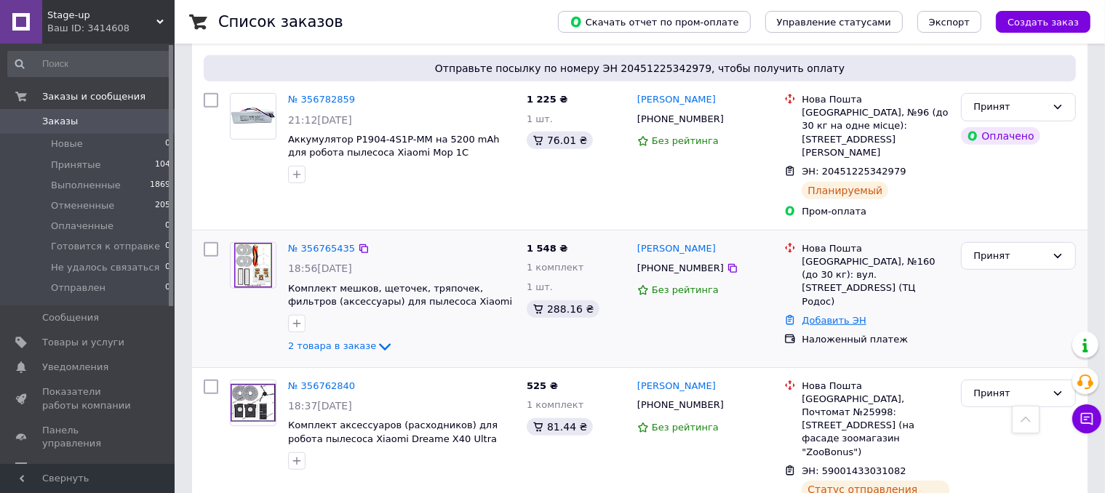
click at [817, 315] on link "Добавить ЭН" at bounding box center [833, 320] width 64 height 11
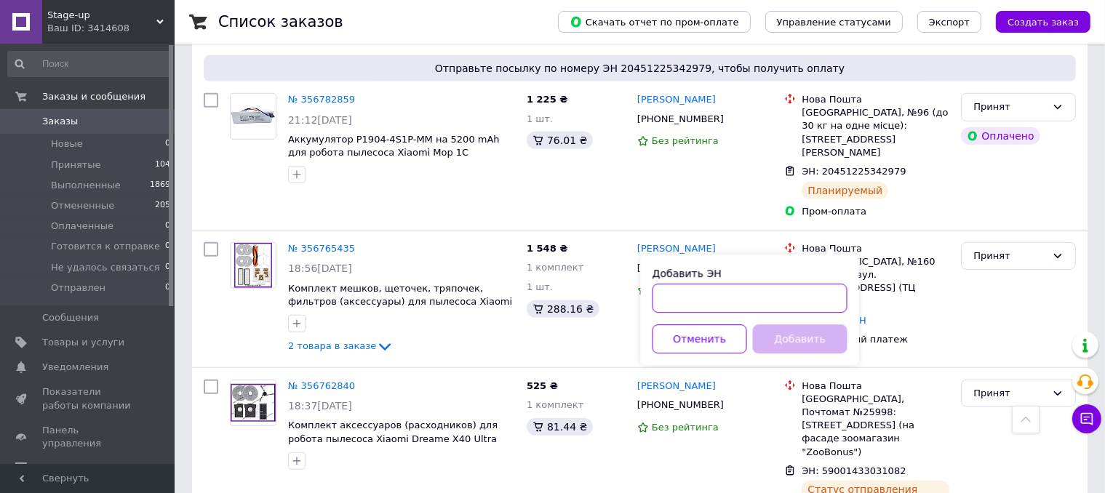
click at [745, 295] on input "Добавить ЭН" at bounding box center [749, 298] width 195 height 29
paste input "59001433031082"
drag, startPoint x: 719, startPoint y: 296, endPoint x: 742, endPoint y: 296, distance: 22.5
click at [742, 296] on input "59001433031082" at bounding box center [749, 298] width 195 height 29
click at [733, 296] on input "59001433032039" at bounding box center [749, 298] width 195 height 29
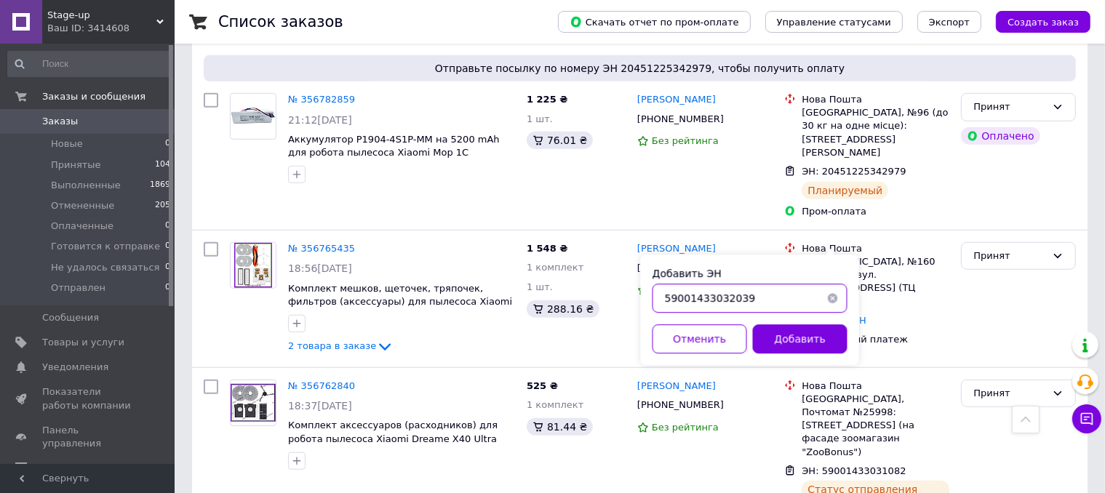
click at [733, 296] on input "59001433032039" at bounding box center [749, 298] width 195 height 29
type input "59001433032039"
click at [820, 338] on button "Добавить" at bounding box center [800, 338] width 95 height 29
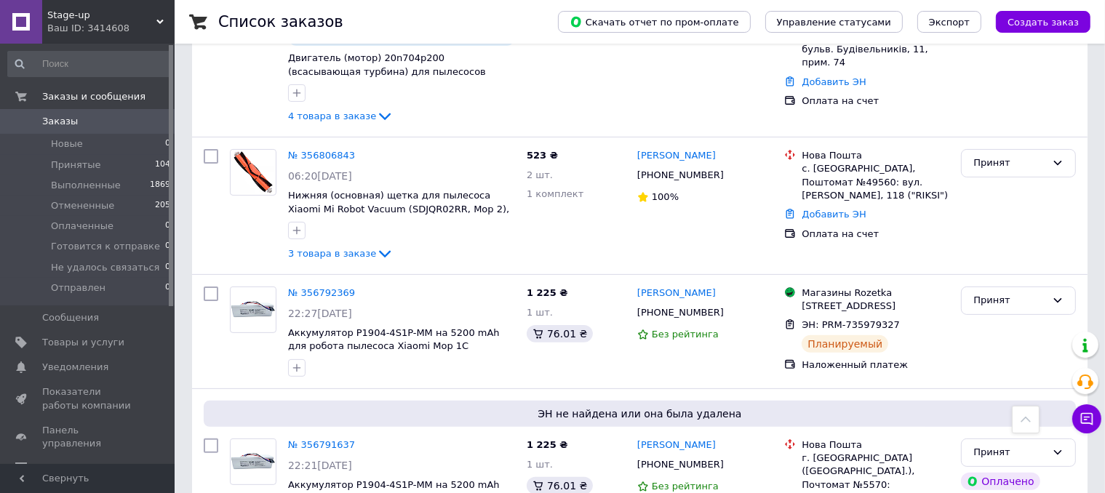
scroll to position [218, 0]
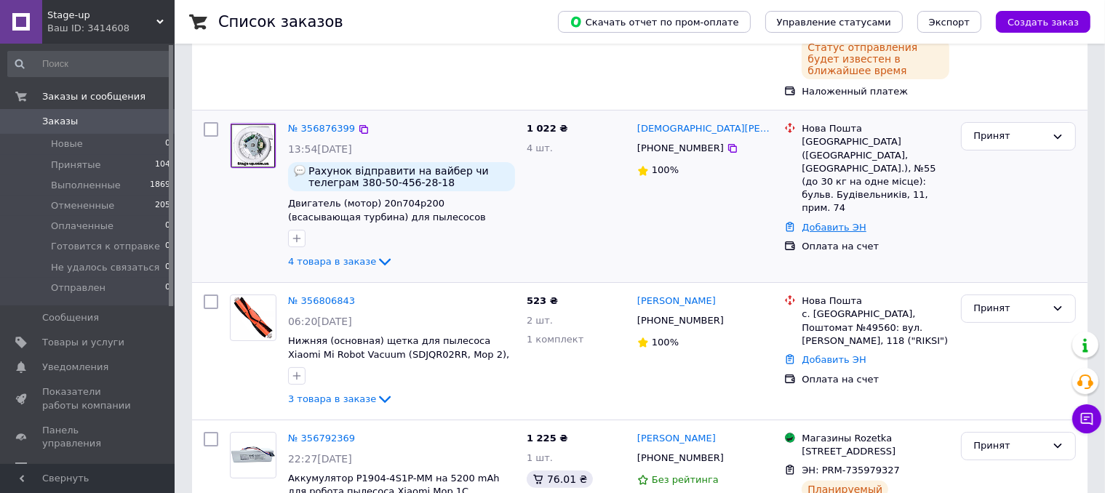
click at [823, 222] on link "Добавить ЭН" at bounding box center [833, 227] width 64 height 11
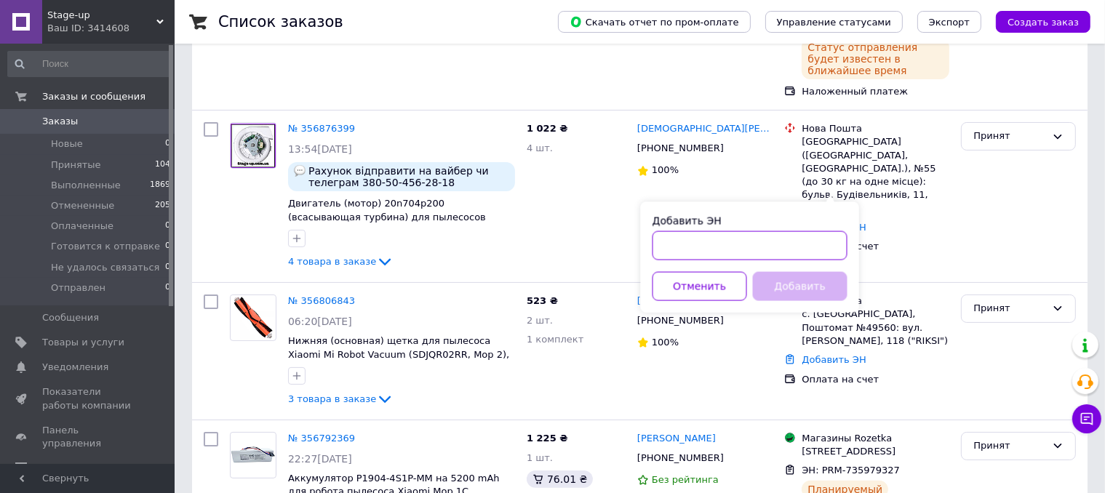
click at [710, 243] on input "Добавить ЭН" at bounding box center [749, 245] width 195 height 29
paste input "59001433032039"
drag, startPoint x: 721, startPoint y: 244, endPoint x: 748, endPoint y: 244, distance: 26.9
click at [748, 244] on input "59001433032039" at bounding box center [749, 245] width 195 height 29
type input "59001433033464"
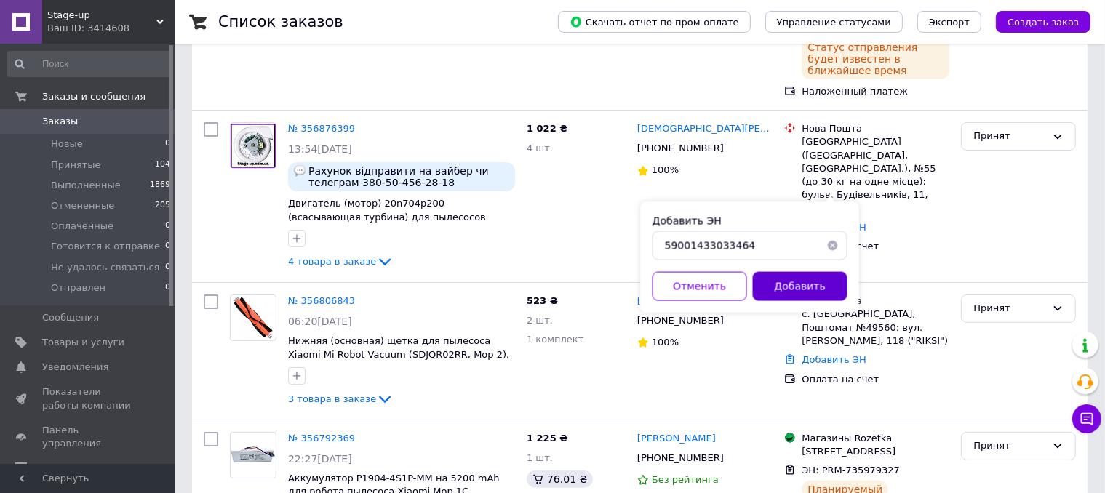
click at [791, 286] on button "Добавить" at bounding box center [800, 286] width 95 height 29
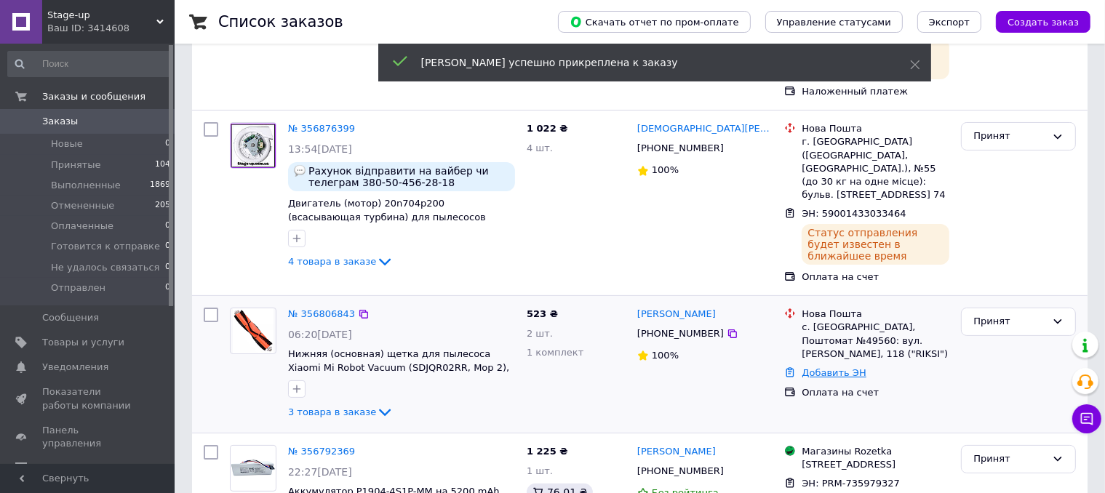
click at [821, 367] on link "Добавить ЭН" at bounding box center [833, 372] width 64 height 11
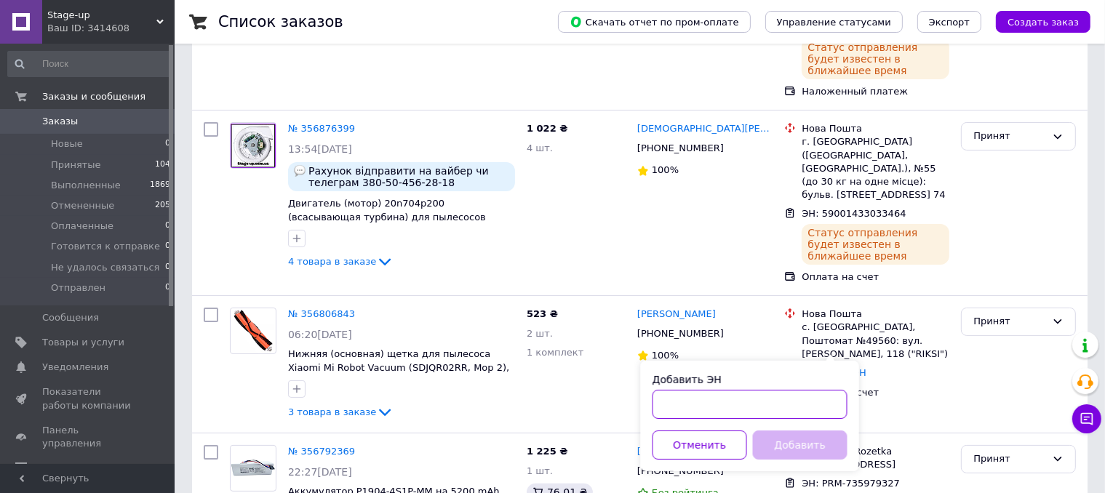
click at [741, 396] on input "Добавить ЭН" at bounding box center [749, 404] width 195 height 29
paste input "59001433032039"
drag, startPoint x: 719, startPoint y: 404, endPoint x: 756, endPoint y: 405, distance: 37.1
click at [756, 405] on input "59001433032039" at bounding box center [749, 404] width 195 height 29
type input "59001433034029"
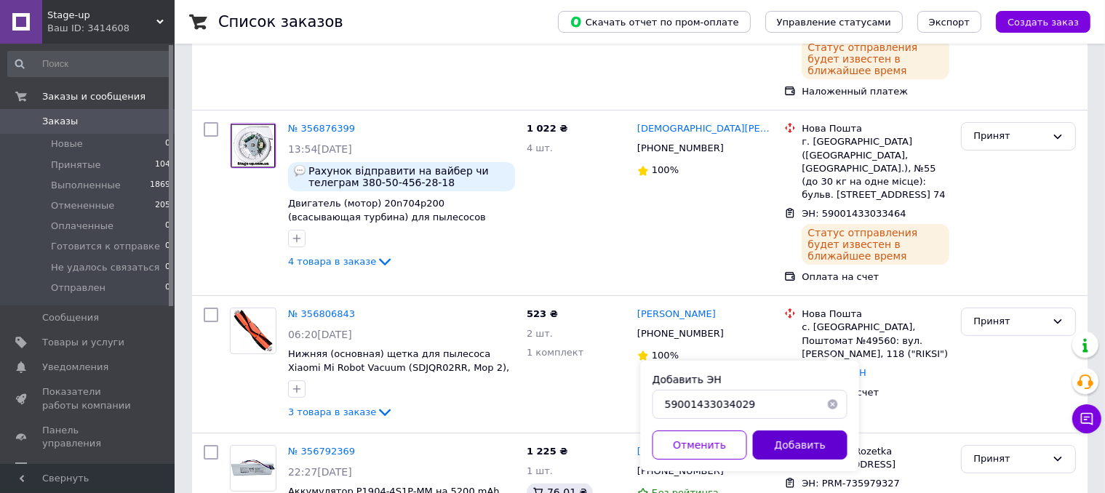
click at [791, 443] on button "Добавить" at bounding box center [800, 445] width 95 height 29
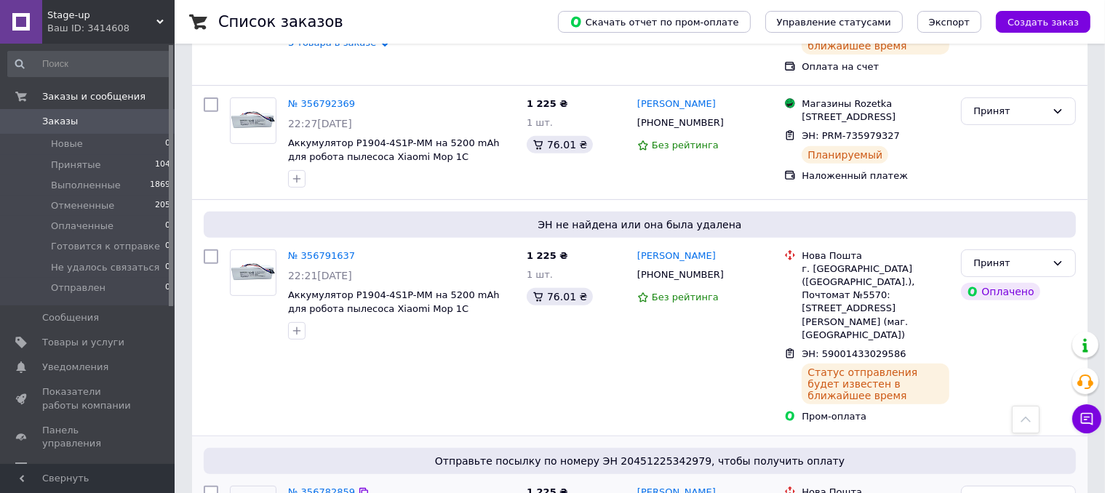
scroll to position [582, 0]
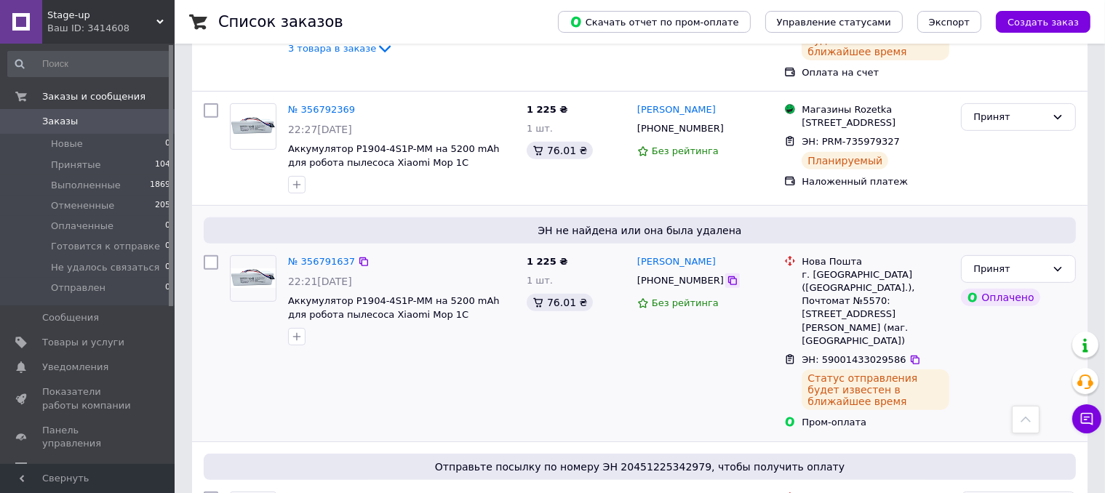
click at [728, 276] on icon at bounding box center [732, 280] width 9 height 9
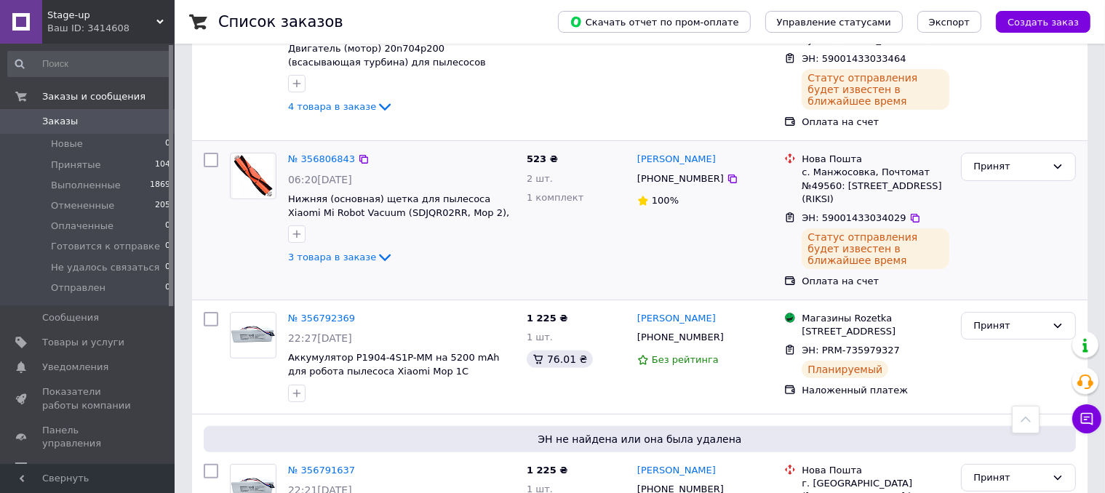
scroll to position [364, 0]
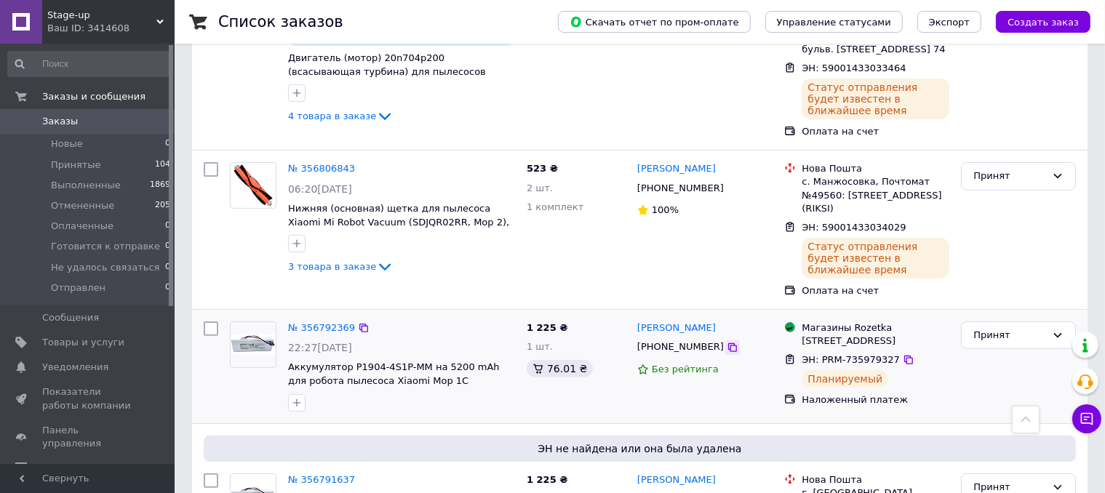
click at [727, 342] on icon at bounding box center [733, 348] width 12 height 12
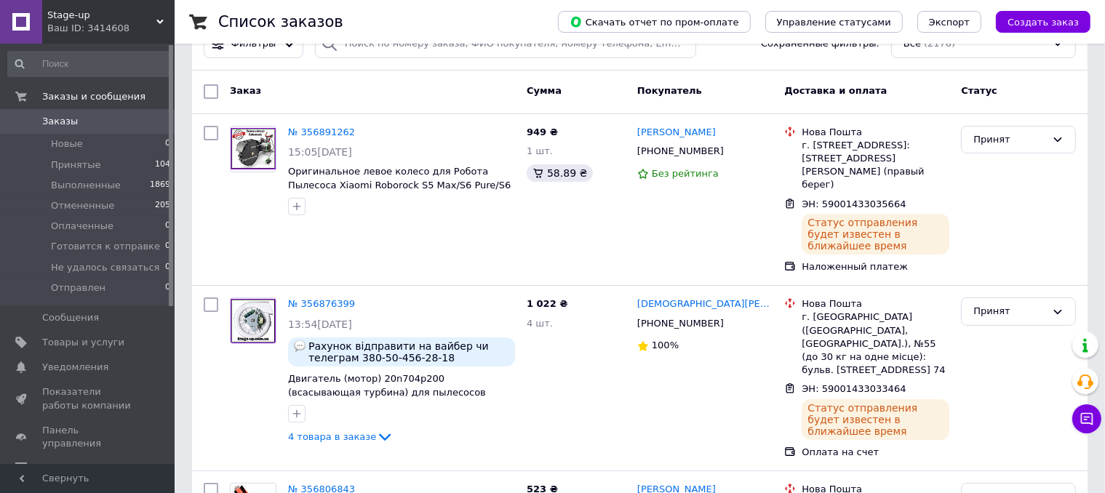
scroll to position [0, 0]
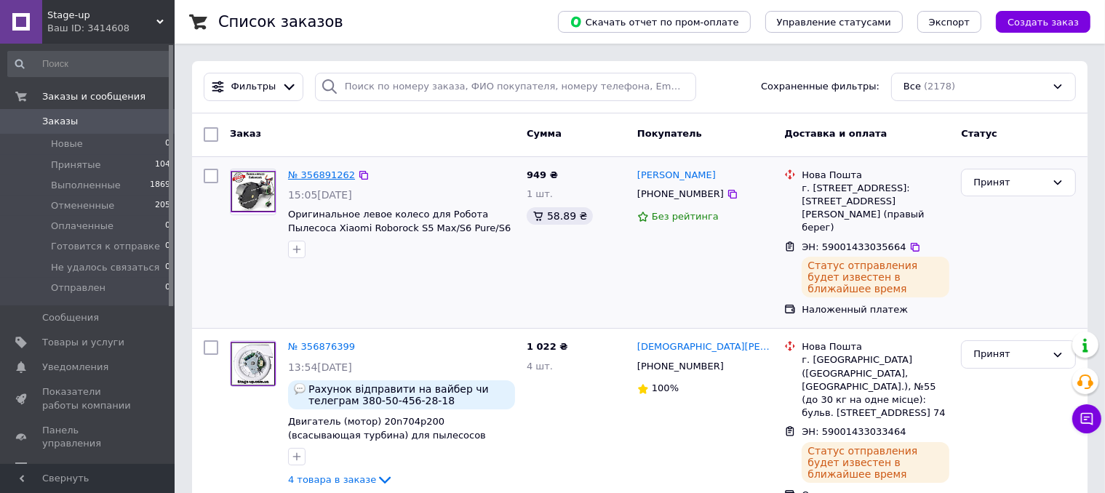
click at [321, 172] on link "№ 356891262" at bounding box center [321, 174] width 67 height 11
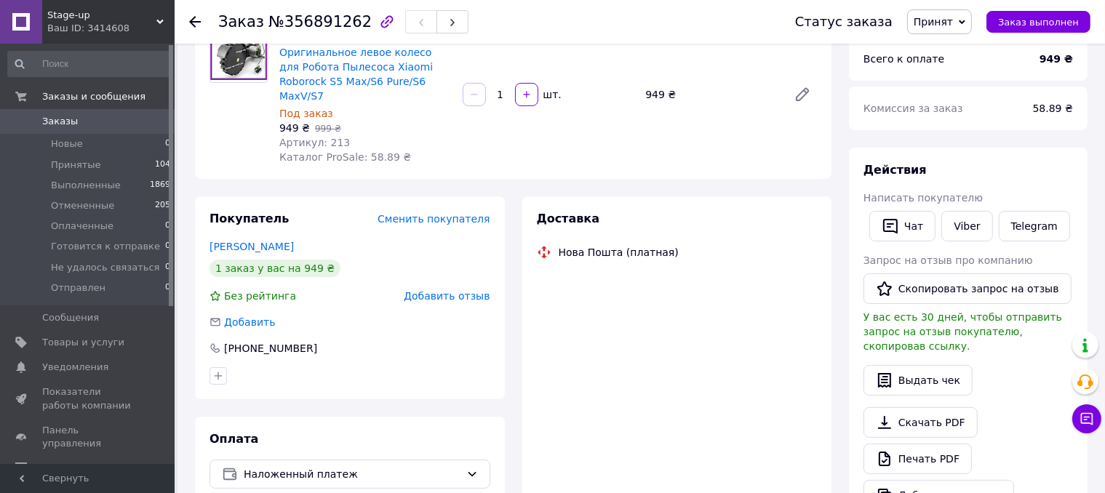
scroll to position [145, 0]
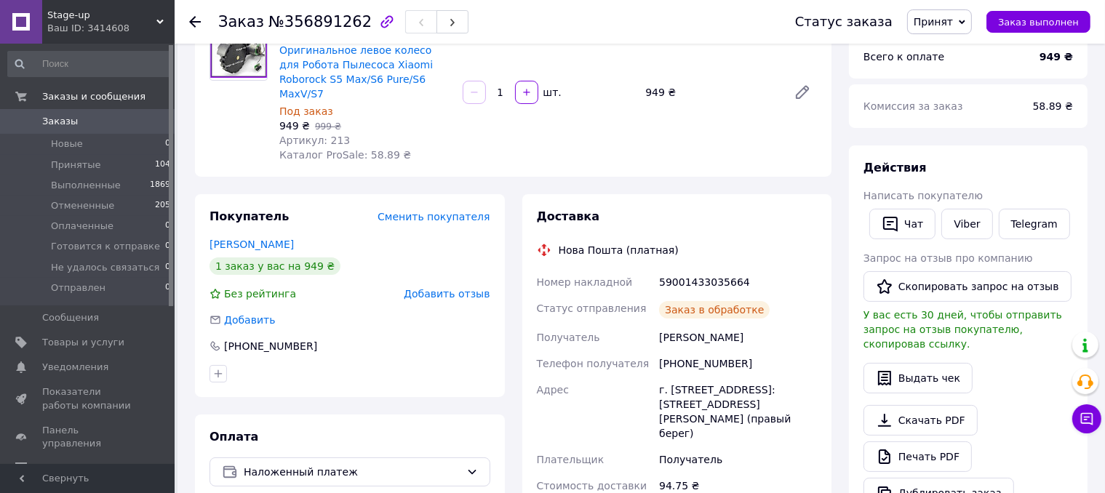
click at [316, 339] on div "+380731666000" at bounding box center [349, 346] width 281 height 15
copy div "+380731666000"
click at [77, 123] on span "Заказы" at bounding box center [88, 121] width 92 height 13
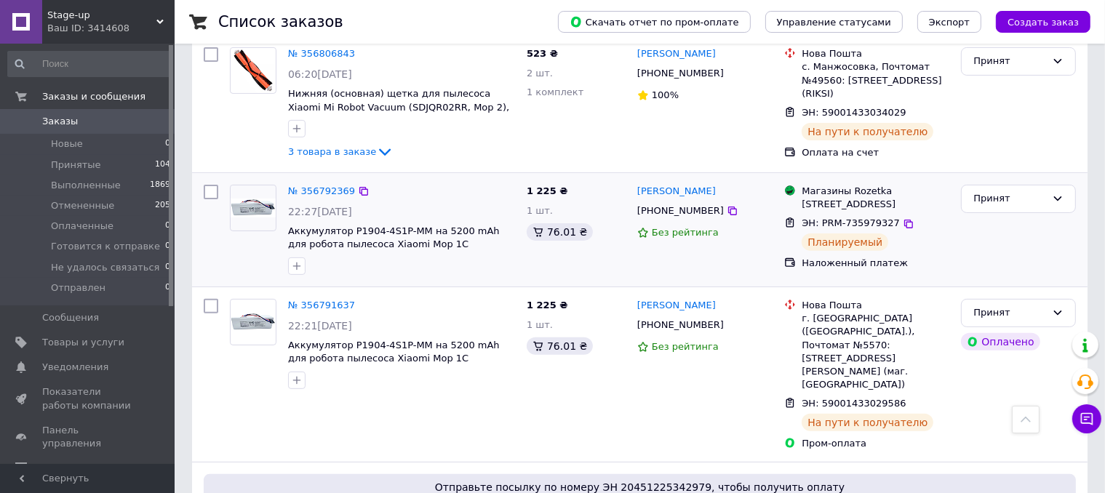
scroll to position [436, 0]
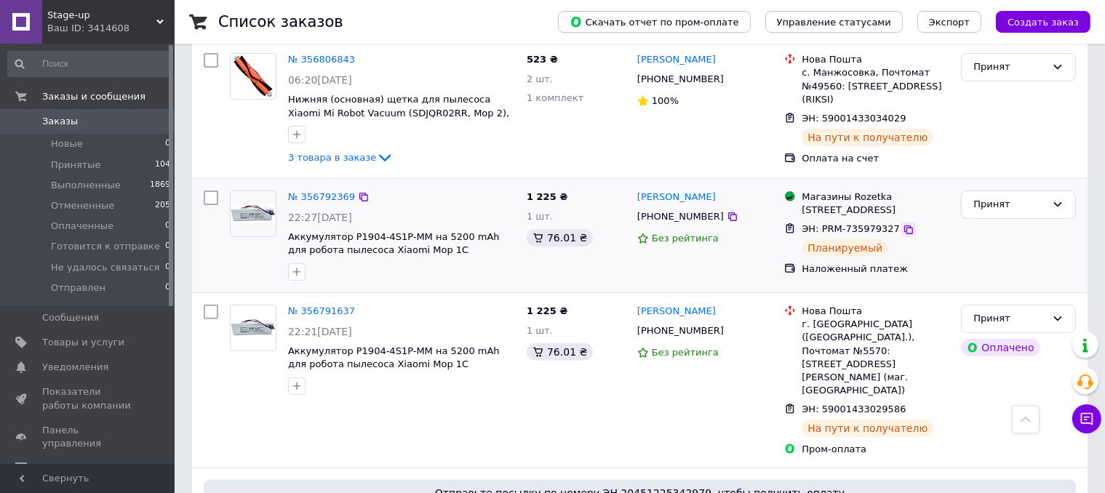
click at [902, 224] on icon at bounding box center [908, 230] width 12 height 12
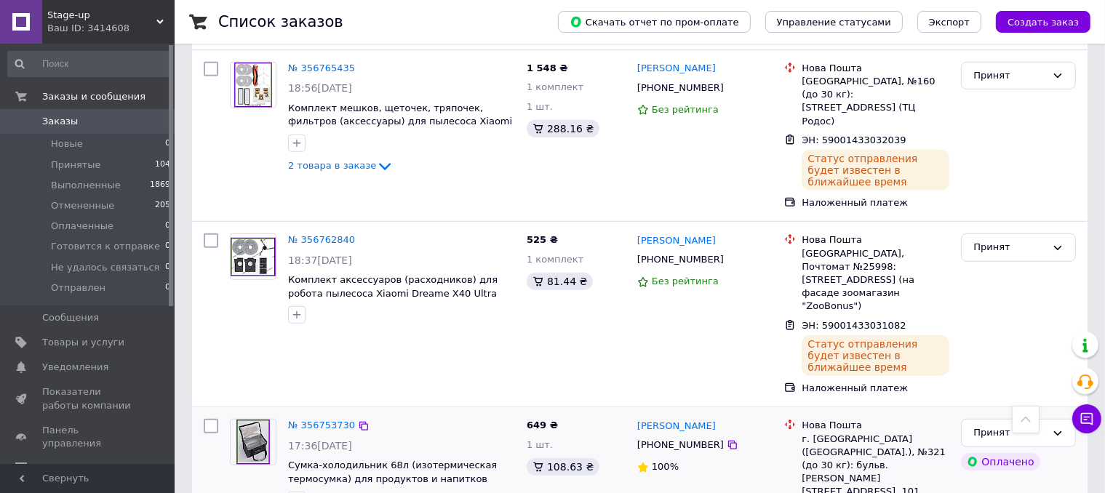
scroll to position [1018, 0]
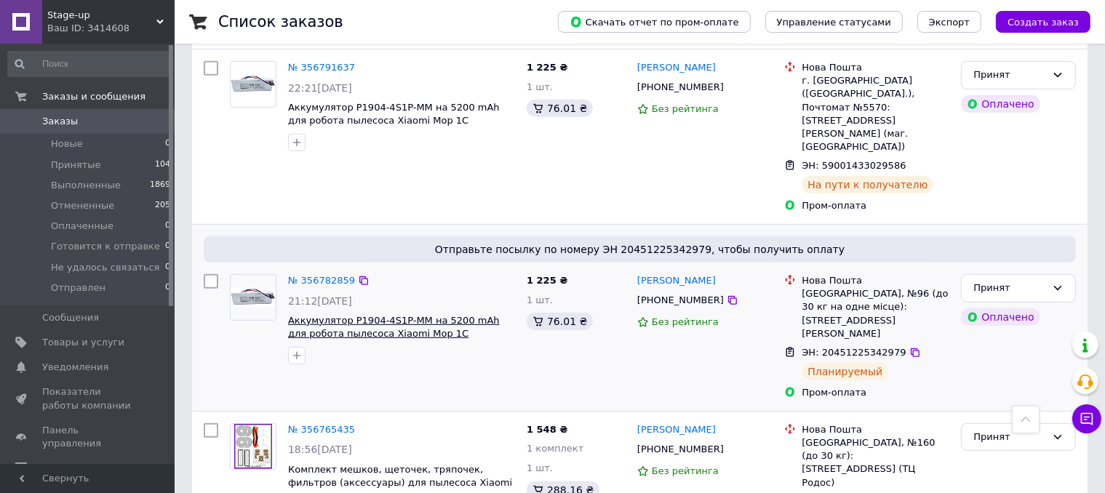
scroll to position [582, 0]
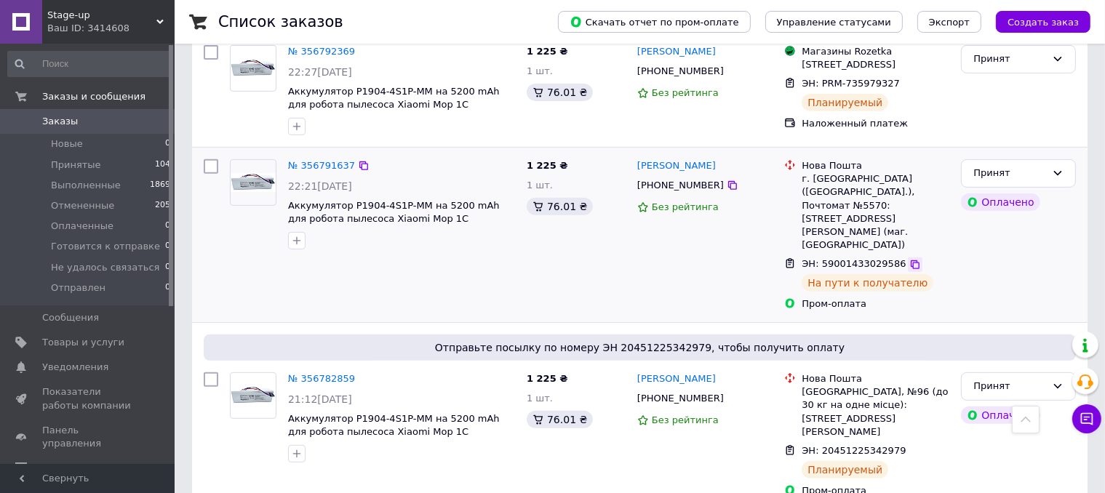
click at [910, 260] on icon at bounding box center [914, 264] width 9 height 9
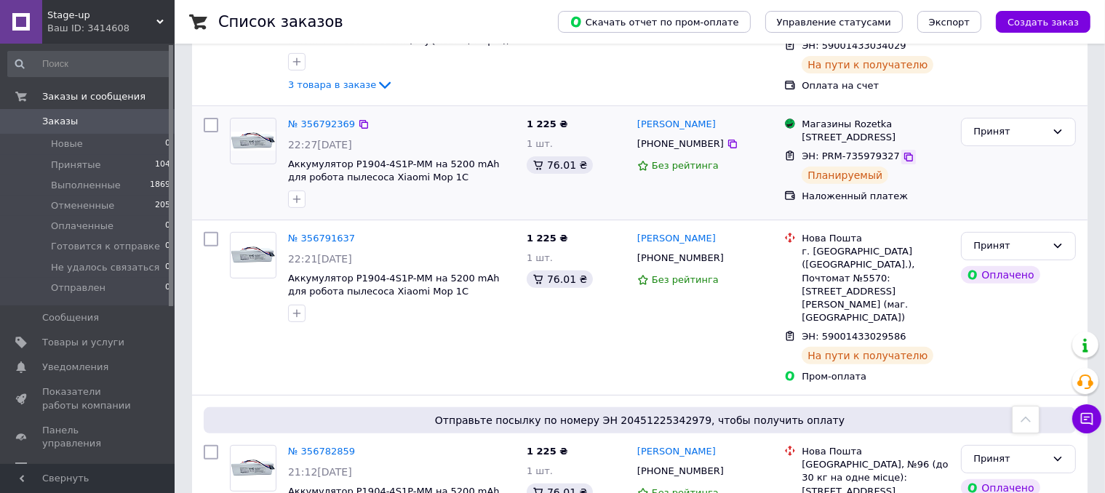
click at [902, 151] on icon at bounding box center [908, 157] width 12 height 12
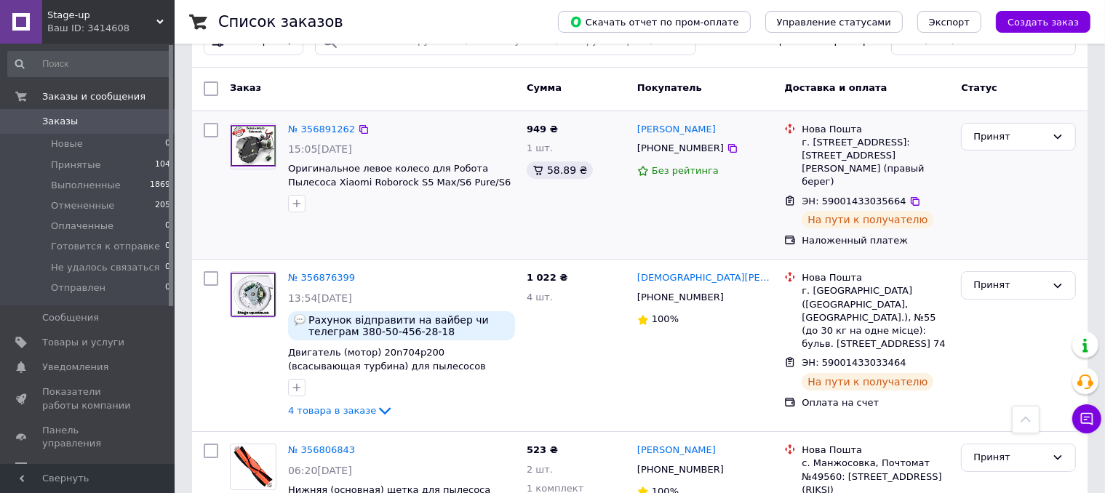
scroll to position [0, 0]
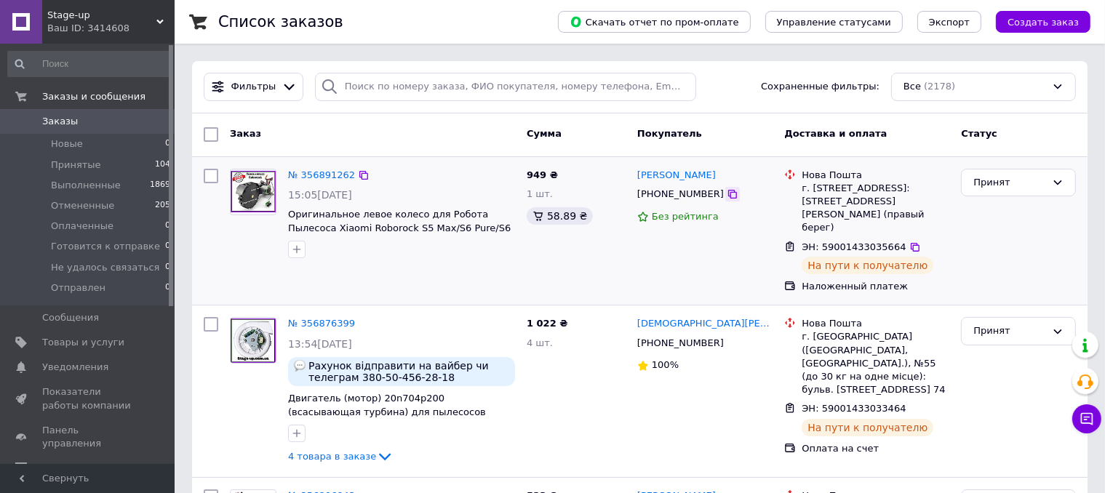
click at [727, 197] on icon at bounding box center [733, 194] width 12 height 12
click at [910, 243] on icon at bounding box center [914, 247] width 9 height 9
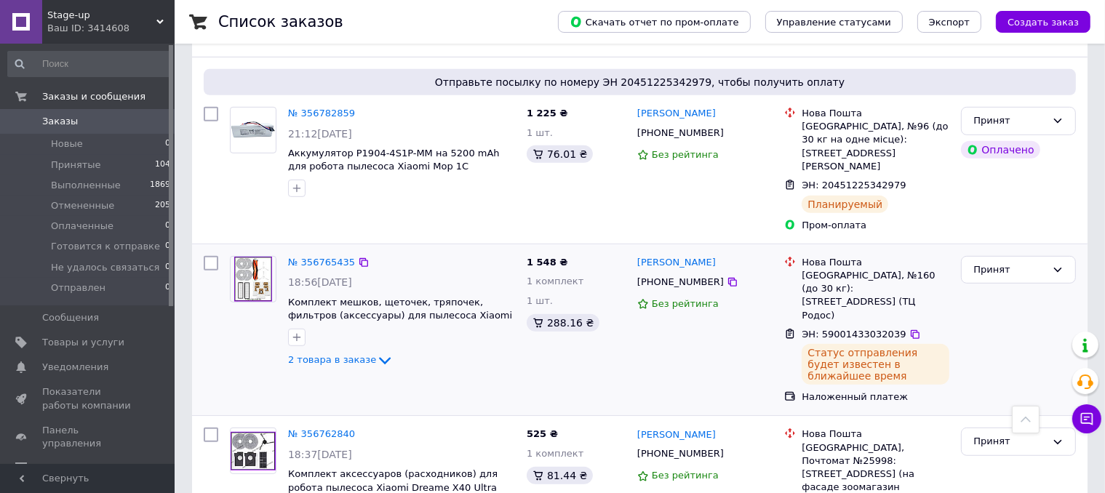
scroll to position [873, 0]
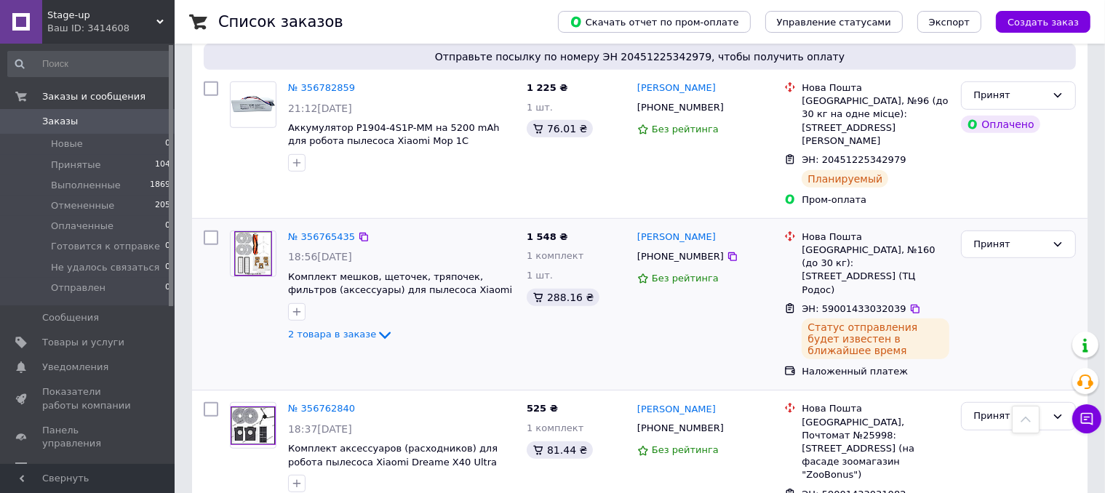
click at [376, 327] on icon at bounding box center [384, 335] width 17 height 17
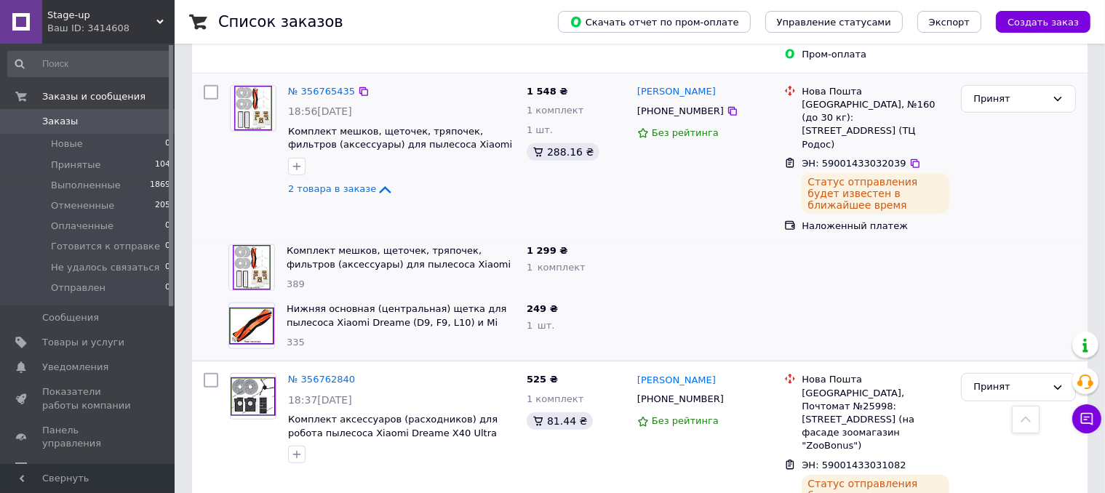
scroll to position [945, 0]
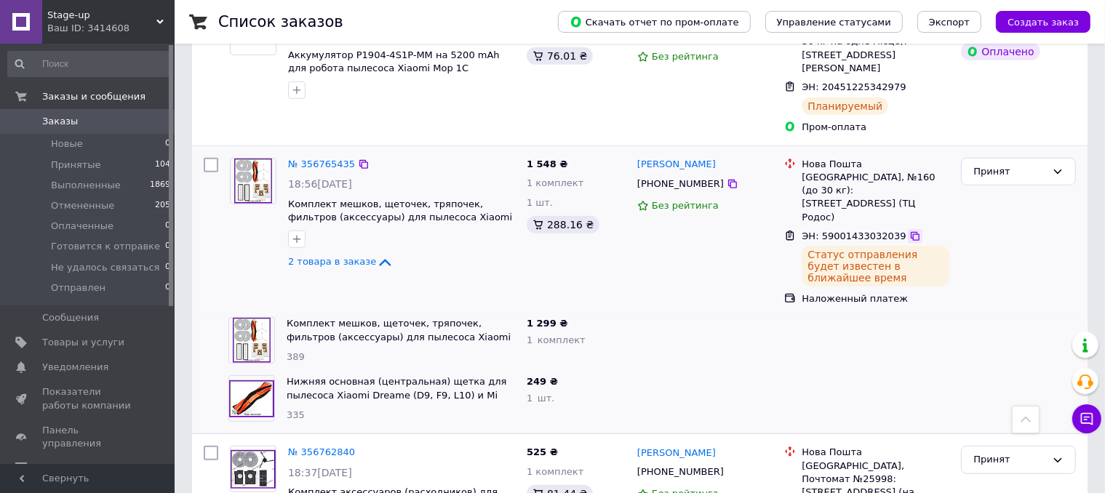
click at [910, 232] on icon at bounding box center [914, 236] width 9 height 9
click at [728, 180] on icon at bounding box center [732, 184] width 9 height 9
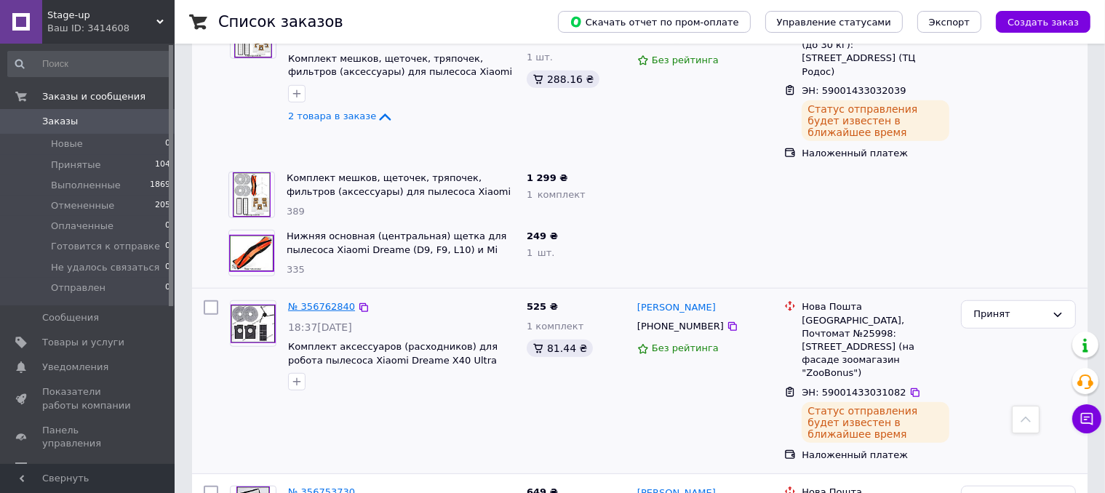
click at [304, 301] on link "№ 356762840" at bounding box center [321, 306] width 67 height 11
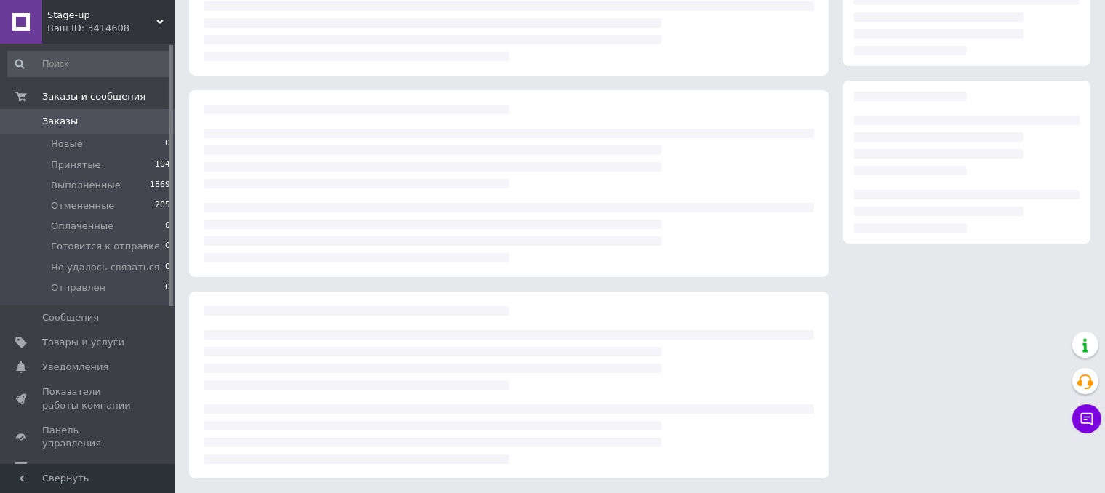
scroll to position [172, 0]
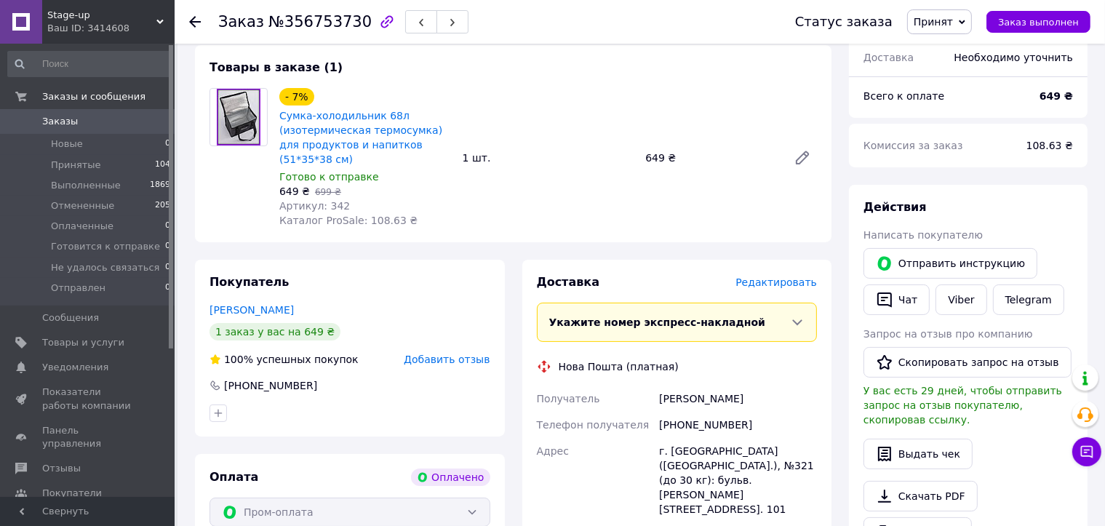
scroll to position [145, 0]
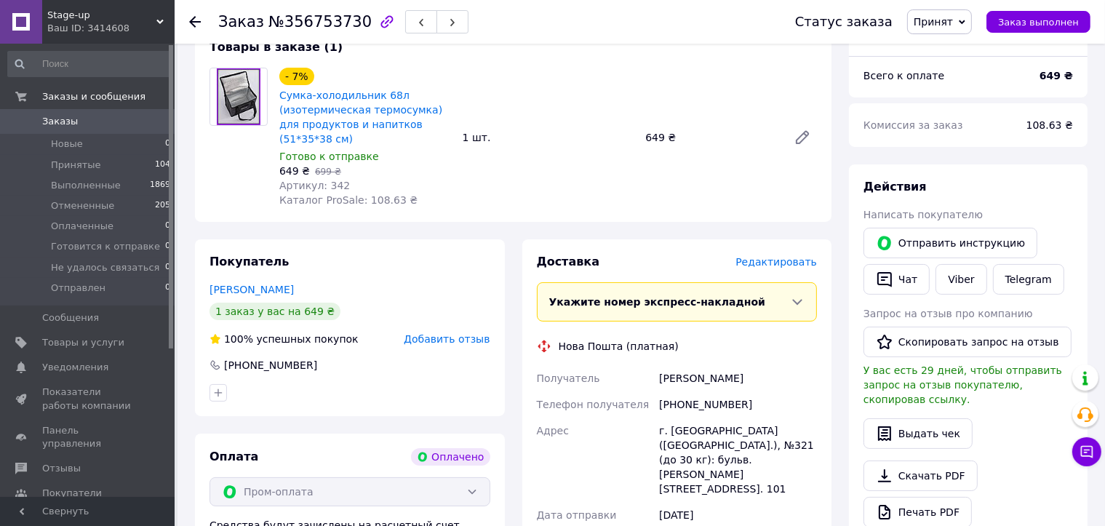
click at [308, 358] on div "[PHONE_NUMBER]" at bounding box center [350, 365] width 284 height 15
copy div "[PHONE_NUMBER]"
